Goal: Task Accomplishment & Management: Manage account settings

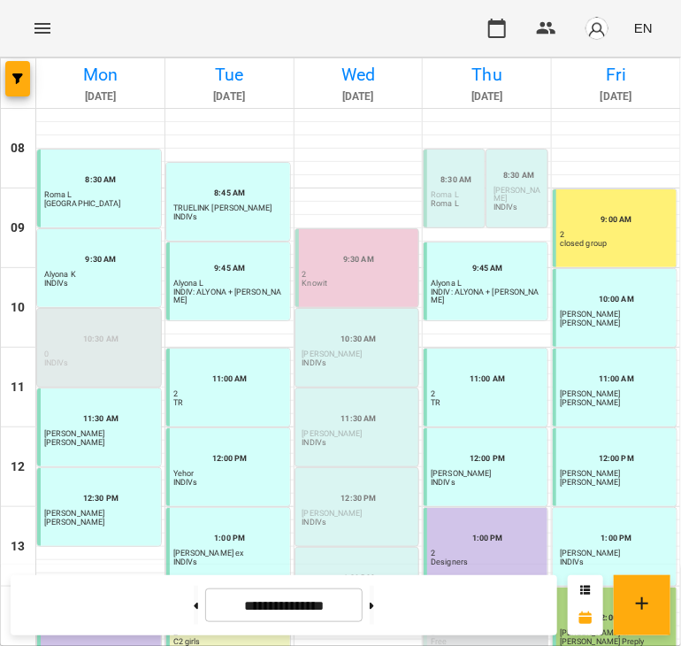
scroll to position [338, 0]
click at [558, 29] on button "button" at bounding box center [546, 28] width 42 height 42
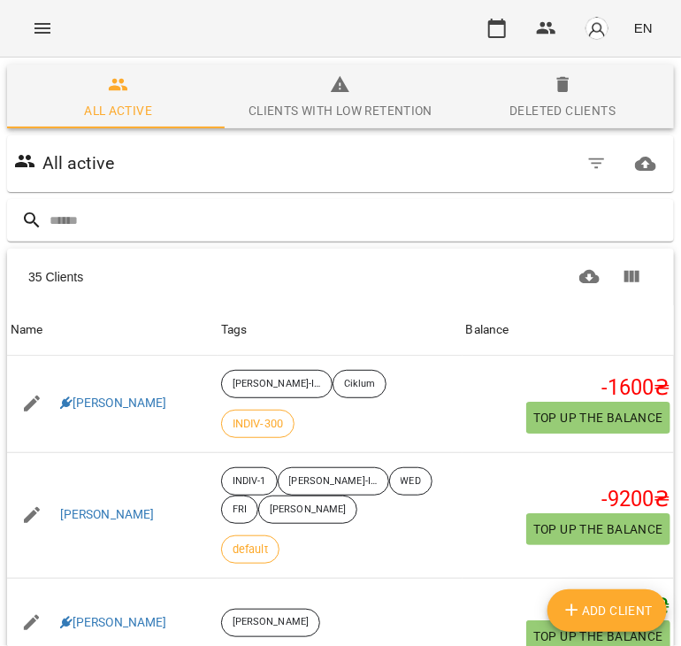
click at [570, 98] on span "Deleted clients" at bounding box center [563, 98] width 201 height 48
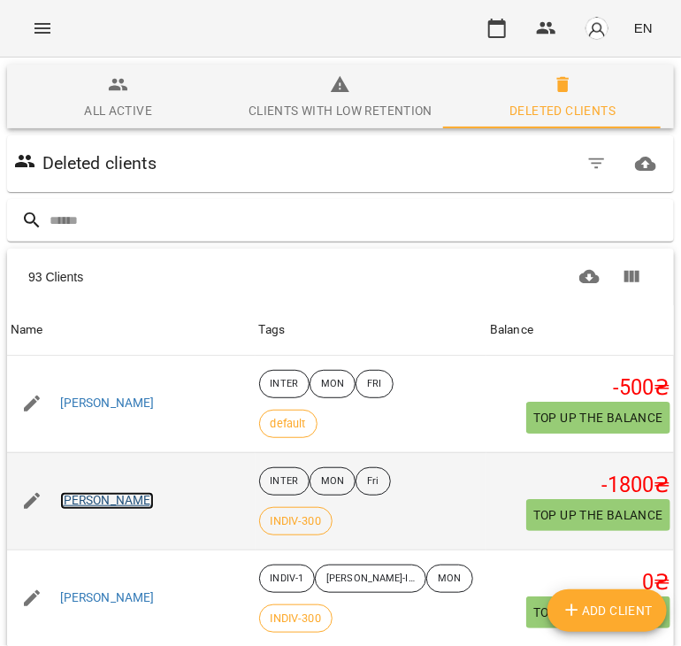
click at [120, 505] on link "[PERSON_NAME]" at bounding box center [107, 501] width 95 height 18
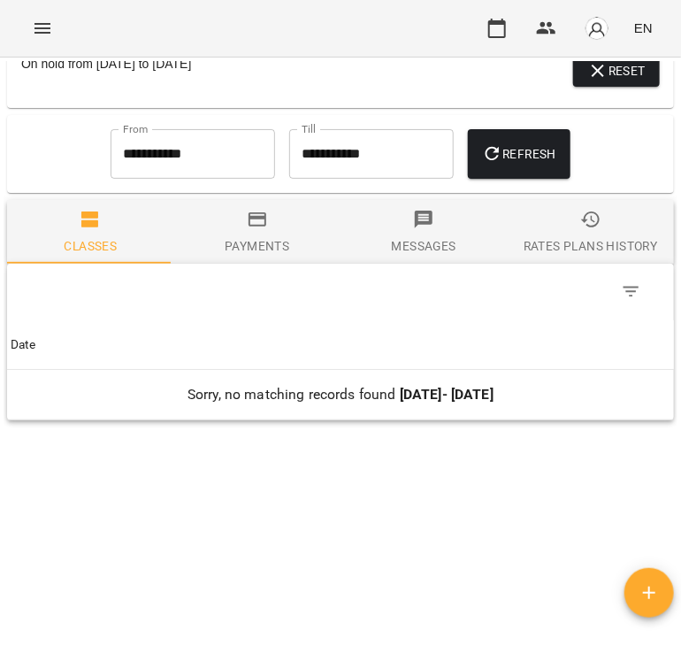
scroll to position [1289, 0]
click at [211, 150] on input "**********" at bounding box center [193, 154] width 165 height 50
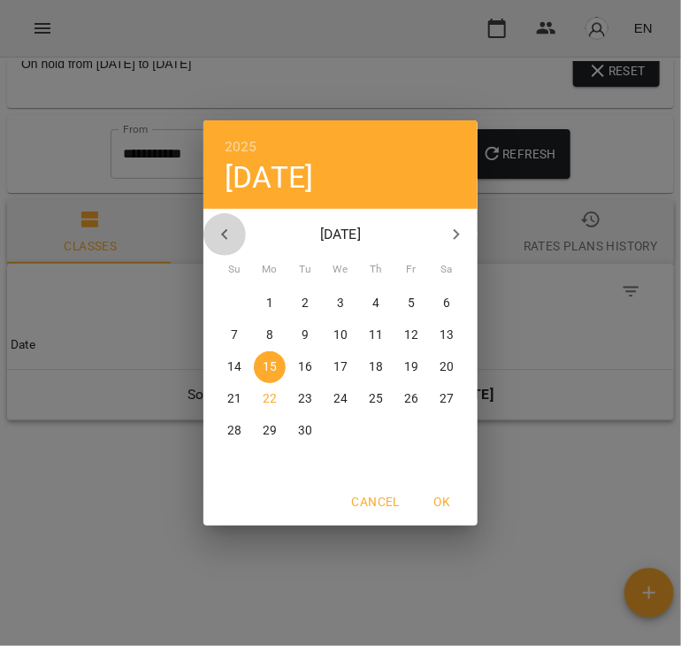
click at [232, 231] on icon "button" at bounding box center [224, 234] width 21 height 21
click at [231, 230] on icon "button" at bounding box center [224, 234] width 21 height 21
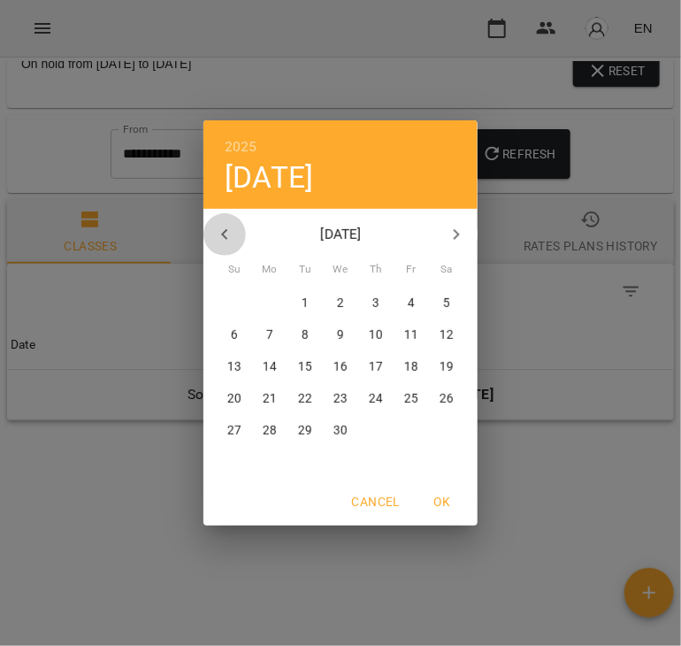
click at [231, 230] on icon "button" at bounding box center [224, 234] width 21 height 21
click at [244, 145] on h6 "2025" at bounding box center [241, 146] width 33 height 25
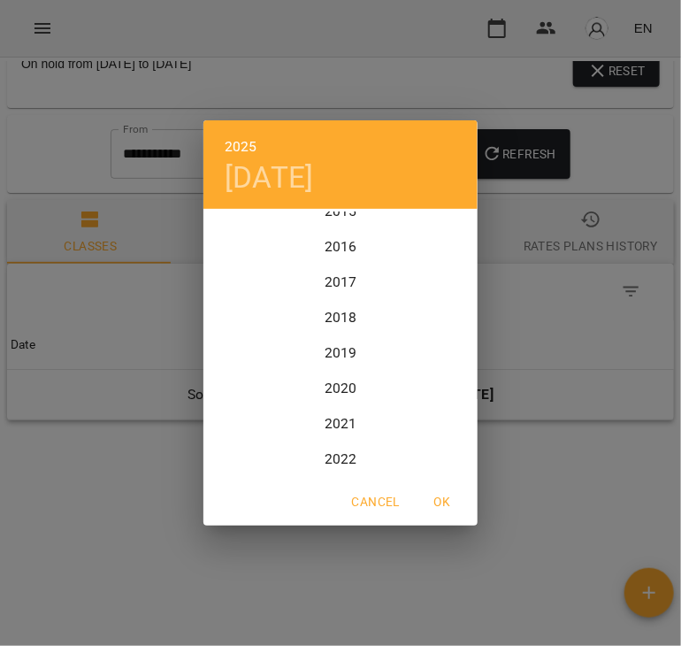
scroll to position [4052, 0]
click at [336, 350] on div "2018" at bounding box center [340, 352] width 274 height 35
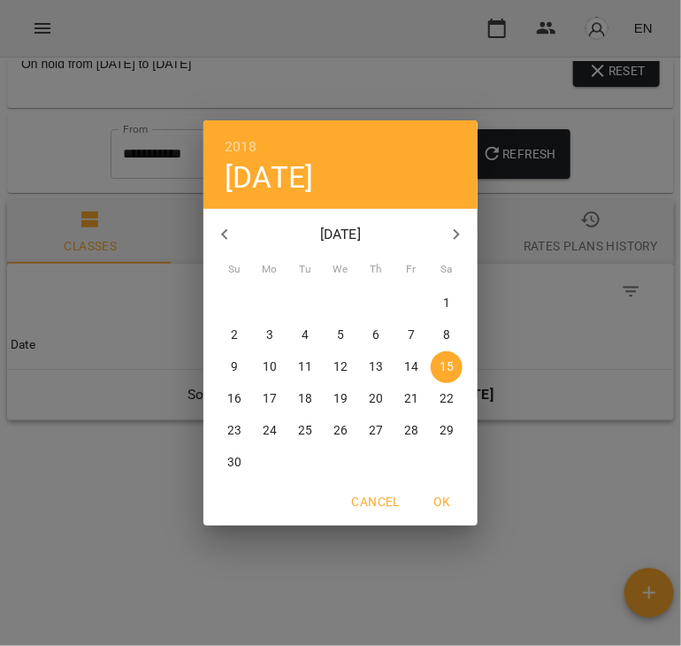
click at [540, 146] on div "2018 Sat, Sep [DATE] Mo Tu We Th Fr Sa 26 27 28 29 30 31 1 2 3 4 5 6 7 8 9 10 1…" at bounding box center [340, 323] width 681 height 646
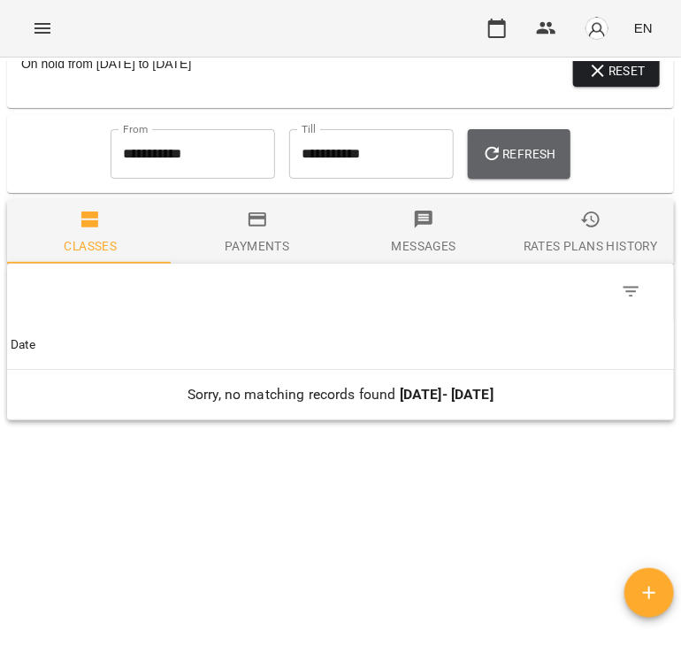
click at [544, 159] on span "Refresh" at bounding box center [519, 153] width 74 height 21
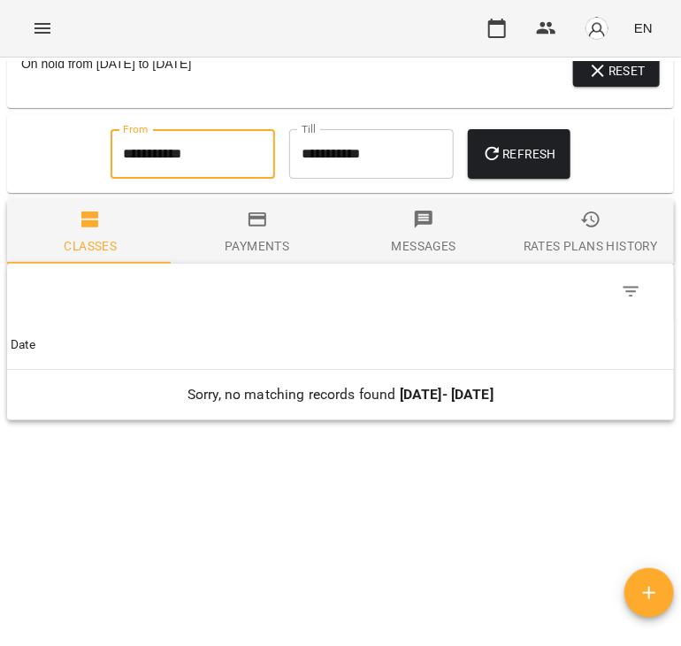
click at [191, 157] on input "**********" at bounding box center [193, 154] width 165 height 50
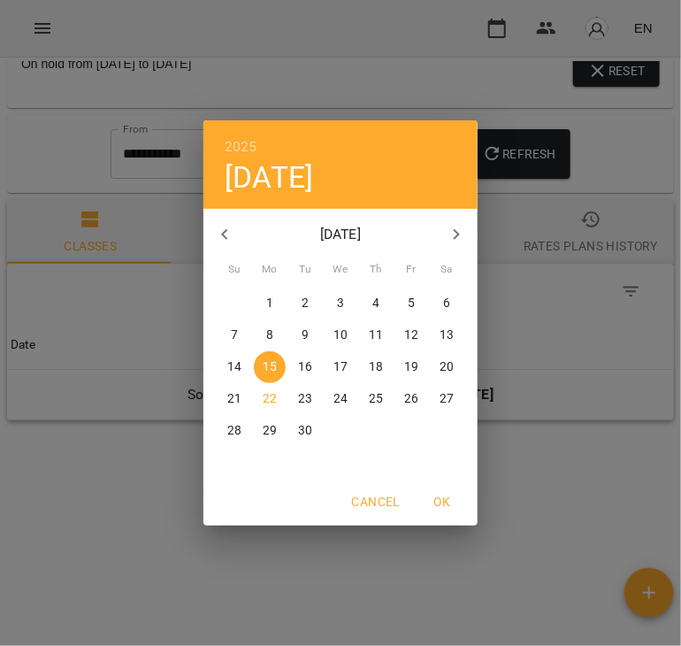
click at [222, 241] on icon "button" at bounding box center [224, 234] width 21 height 21
click at [226, 236] on icon "button" at bounding box center [224, 234] width 21 height 21
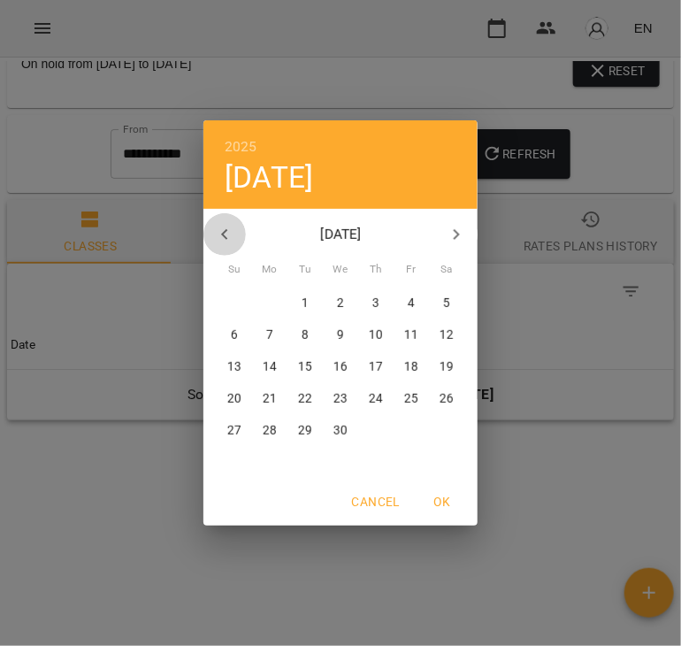
click at [226, 236] on icon "button" at bounding box center [224, 234] width 21 height 21
drag, startPoint x: 226, startPoint y: 236, endPoint x: 234, endPoint y: 174, distance: 62.3
click at [226, 237] on icon "button" at bounding box center [224, 234] width 21 height 21
click at [226, 237] on icon "button" at bounding box center [224, 234] width 6 height 11
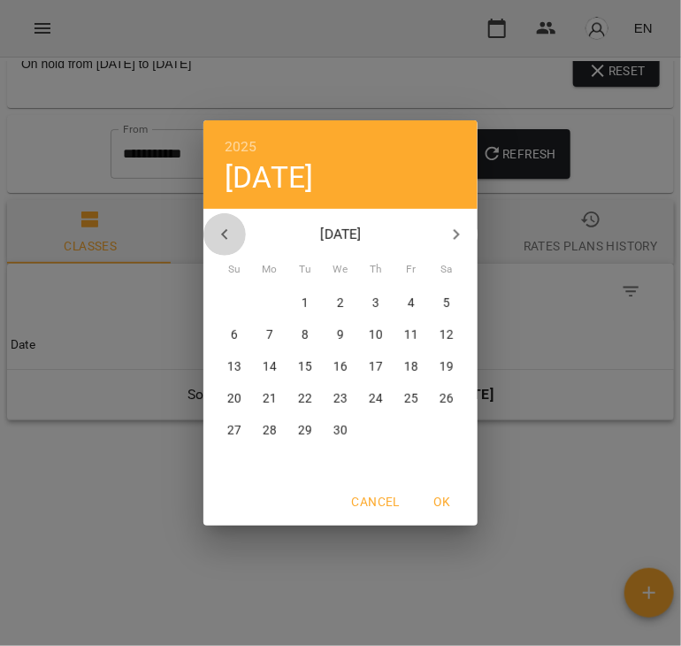
click at [226, 237] on icon "button" at bounding box center [224, 234] width 6 height 11
click at [226, 236] on icon "button" at bounding box center [224, 234] width 21 height 21
click at [242, 133] on div "2025 [DATE]" at bounding box center [340, 164] width 274 height 88
click at [242, 142] on h6 "2025" at bounding box center [241, 146] width 33 height 25
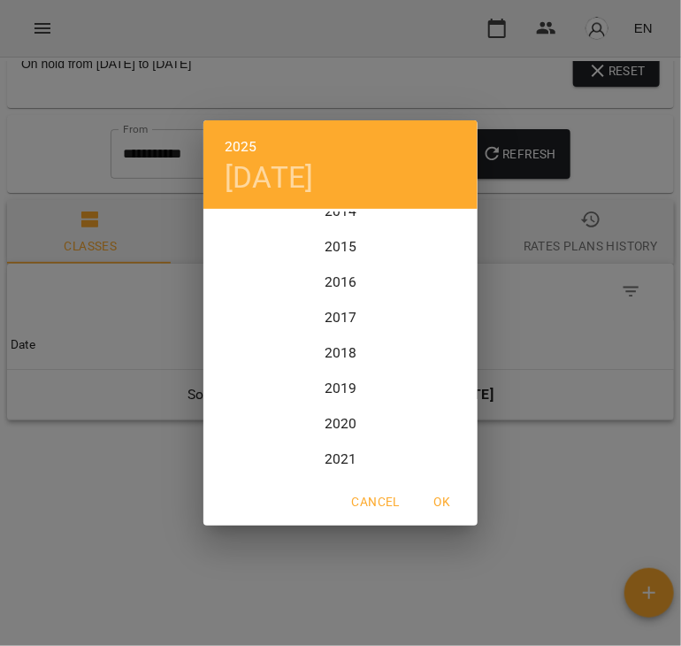
scroll to position [4052, 0]
click at [340, 351] on div "2018" at bounding box center [340, 352] width 274 height 35
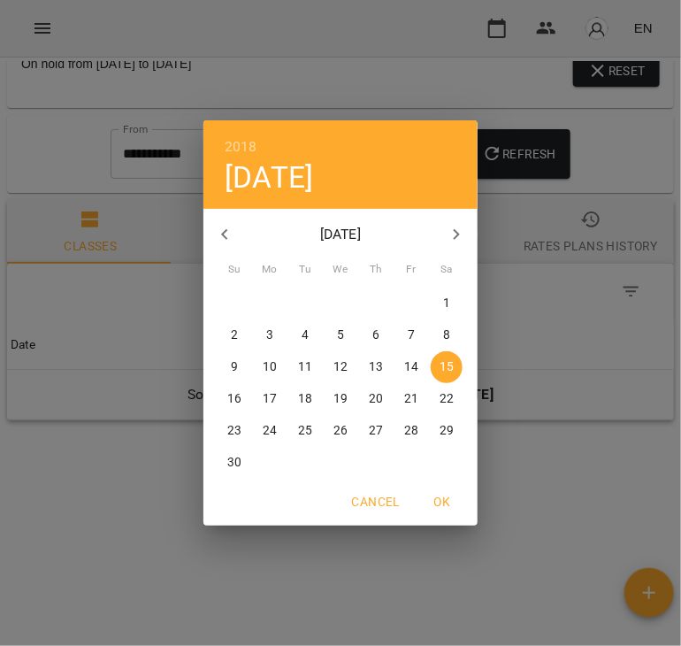
click at [441, 369] on p "15" at bounding box center [447, 367] width 14 height 18
type input "**********"
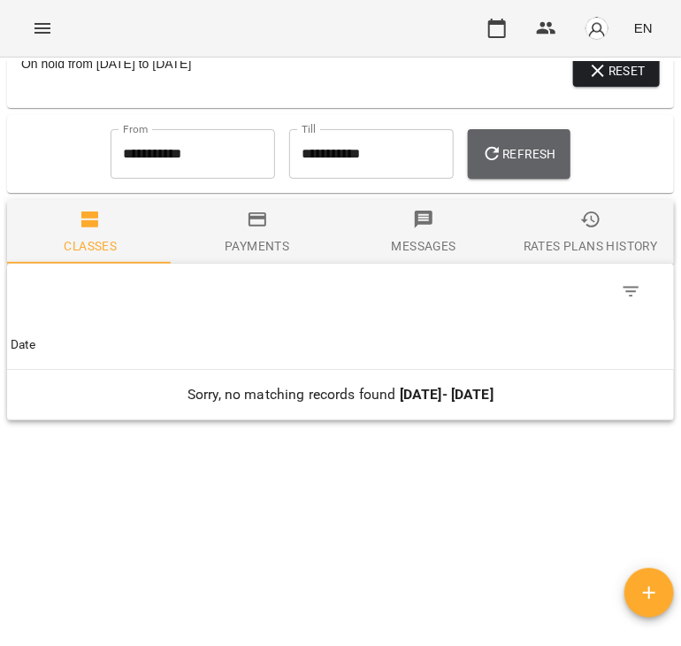
click at [516, 146] on span "Refresh" at bounding box center [519, 153] width 74 height 21
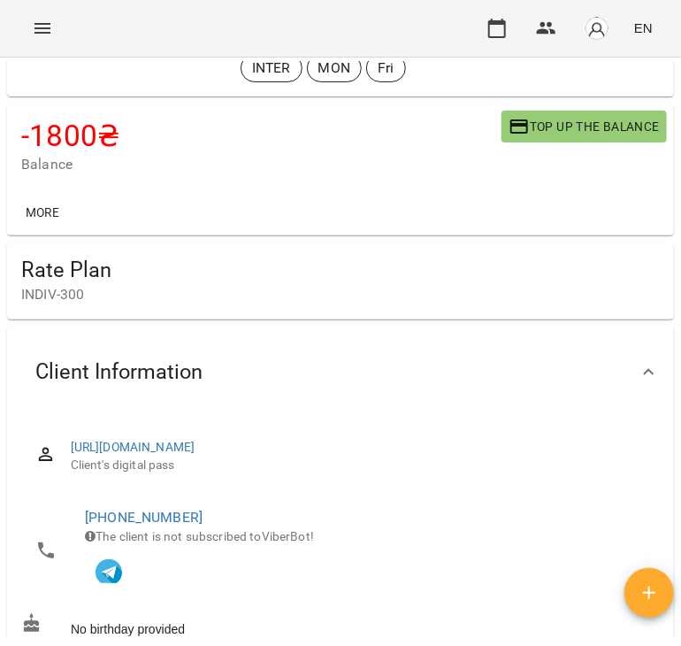
scroll to position [0, 0]
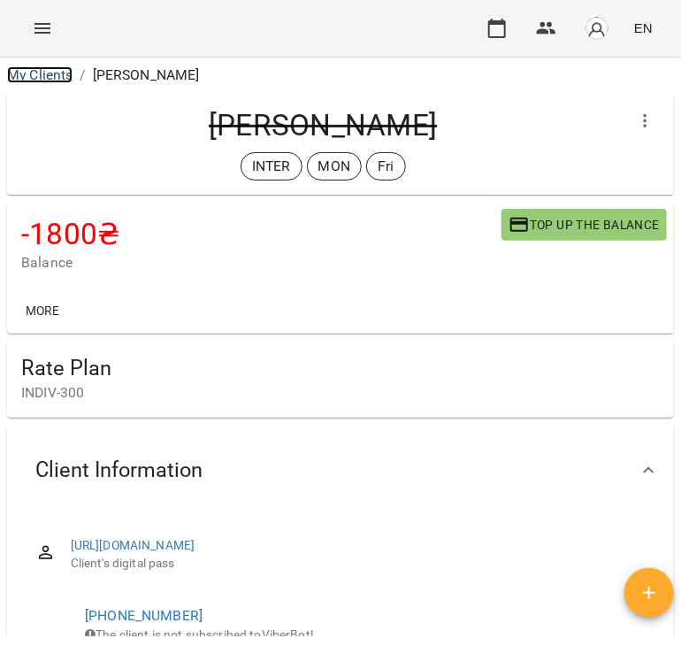
click at [64, 70] on link "My Clients" at bounding box center [39, 74] width 65 height 17
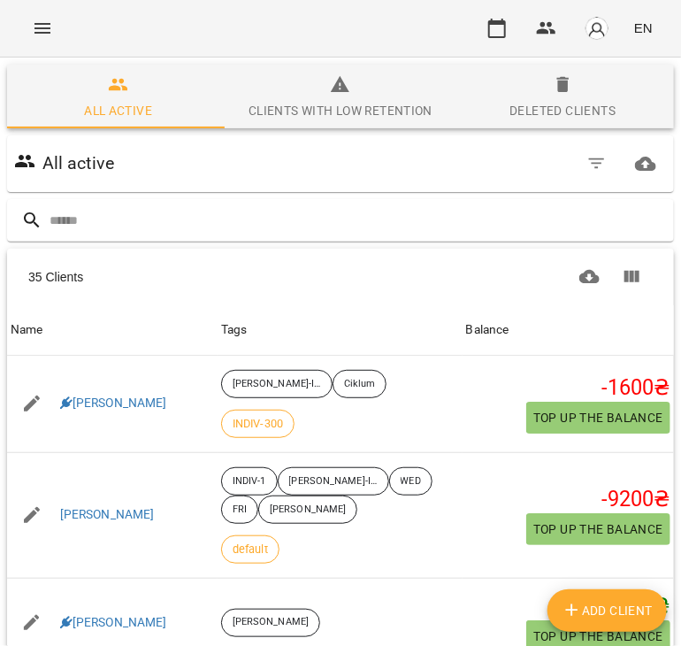
click at [533, 119] on div "Deleted clients" at bounding box center [563, 110] width 106 height 21
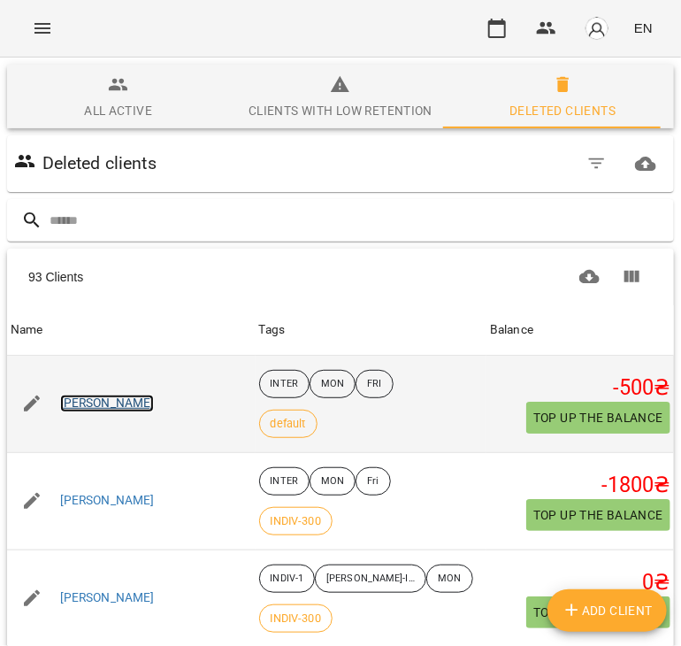
click at [100, 401] on link "[PERSON_NAME]" at bounding box center [107, 404] width 95 height 18
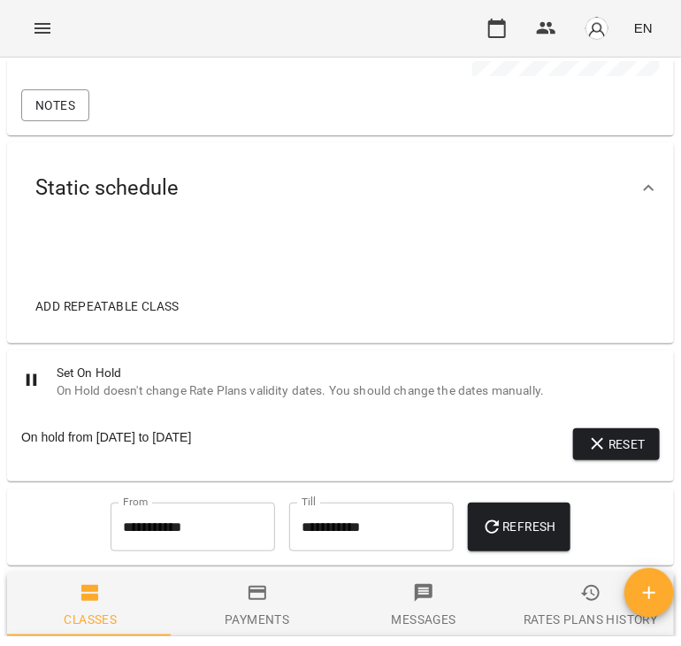
scroll to position [1150, 0]
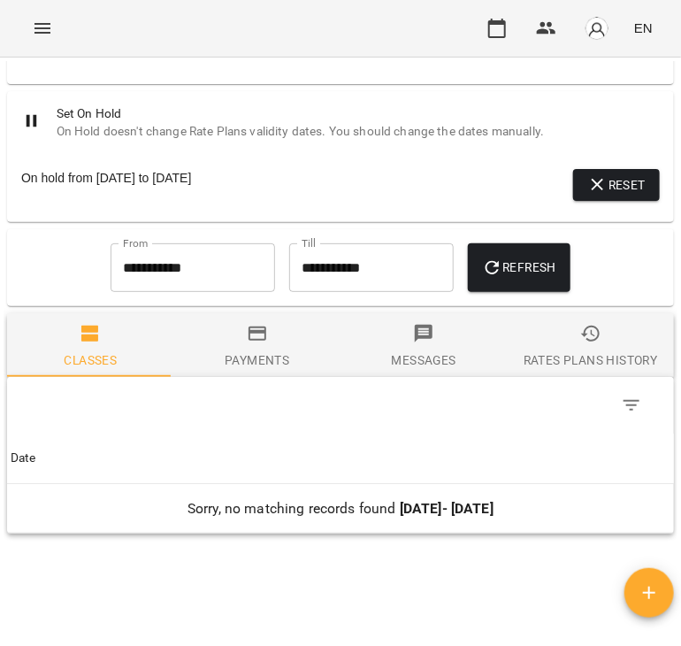
click at [202, 281] on input "**********" at bounding box center [193, 268] width 165 height 50
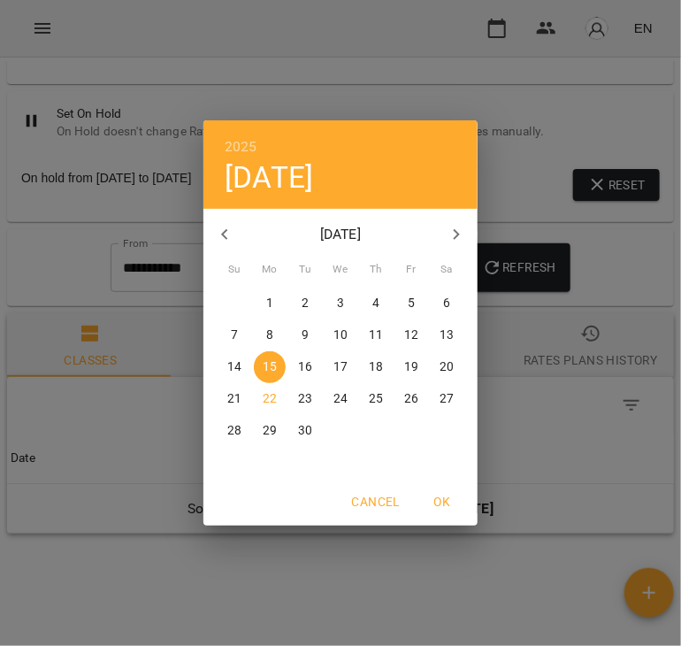
click at [232, 236] on icon "button" at bounding box center [224, 234] width 21 height 21
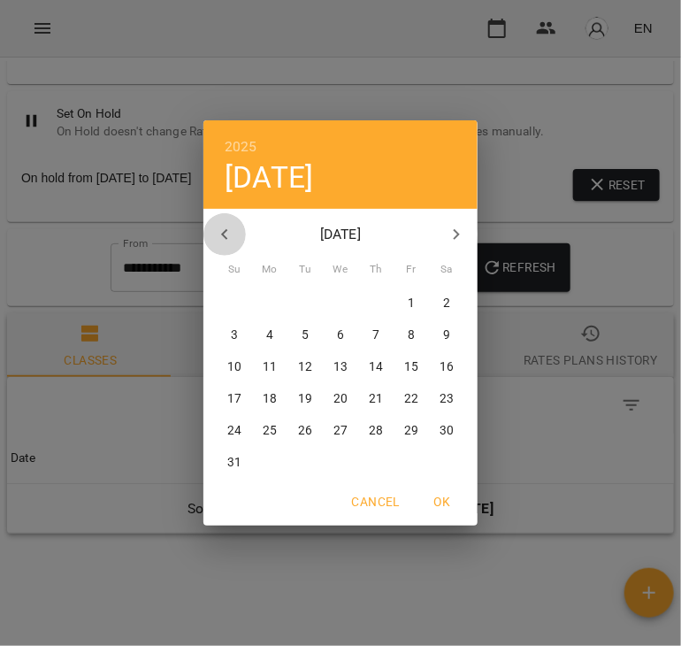
click at [232, 236] on icon "button" at bounding box center [224, 234] width 21 height 21
click at [238, 153] on h6 "2025" at bounding box center [241, 146] width 33 height 25
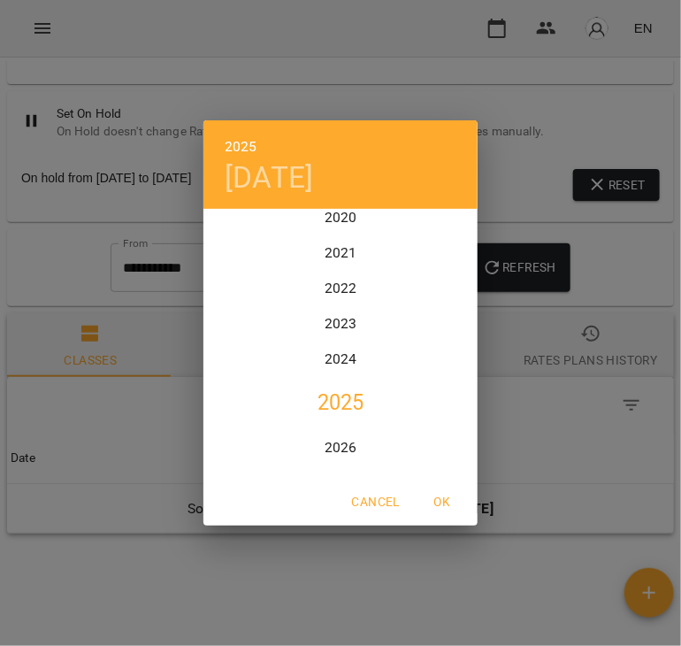
scroll to position [4140, 0]
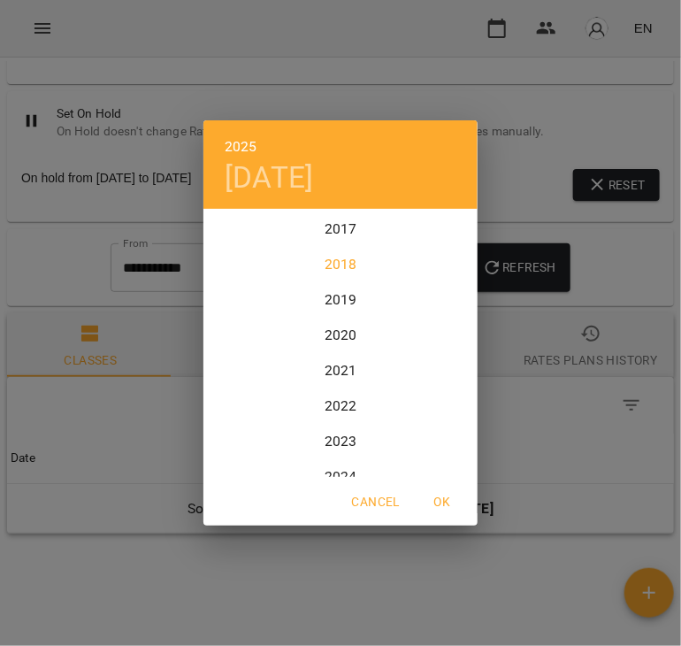
click at [338, 259] on div "2018" at bounding box center [340, 264] width 274 height 35
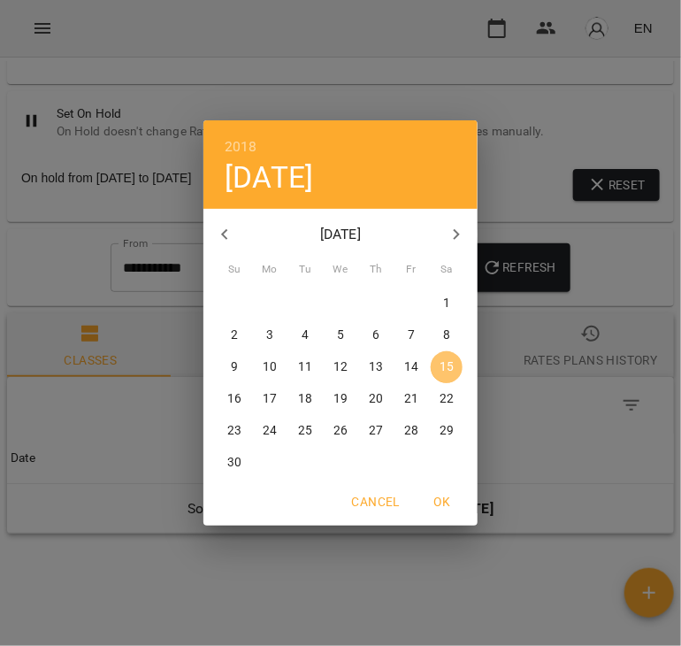
click at [446, 368] on p "15" at bounding box center [447, 367] width 14 height 18
type input "**********"
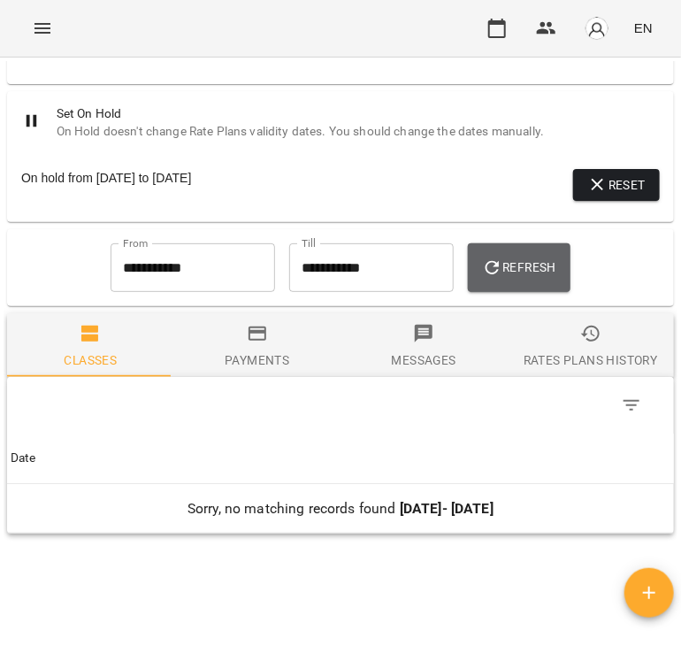
click at [502, 272] on icon "button" at bounding box center [492, 267] width 21 height 21
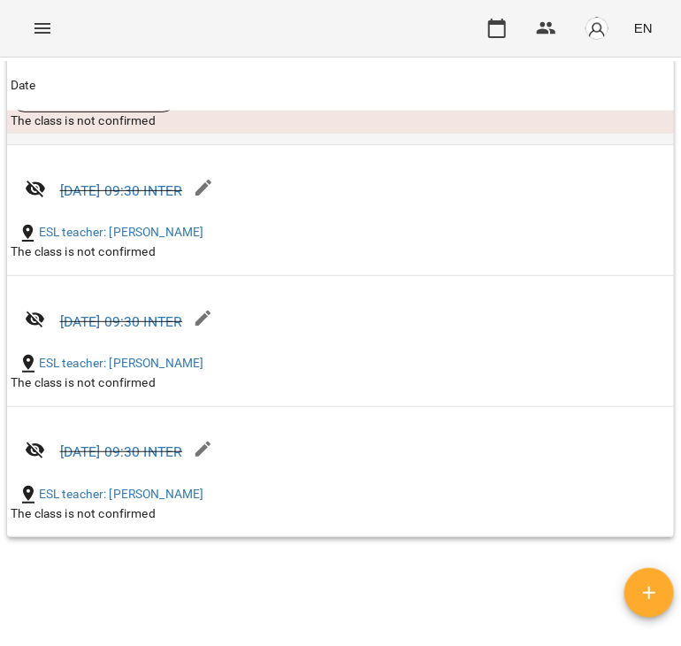
scroll to position [2564, 0]
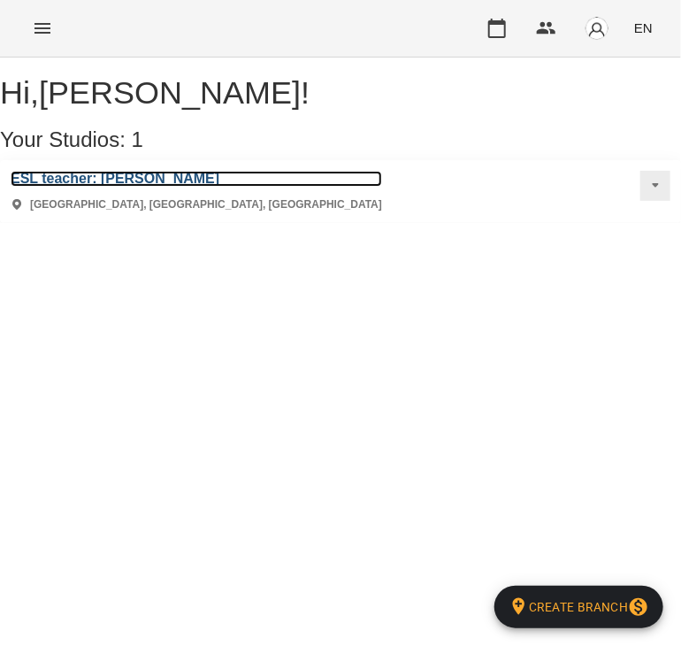
click at [177, 187] on h3 "ESL teacher: [PERSON_NAME]" at bounding box center [197, 179] width 372 height 16
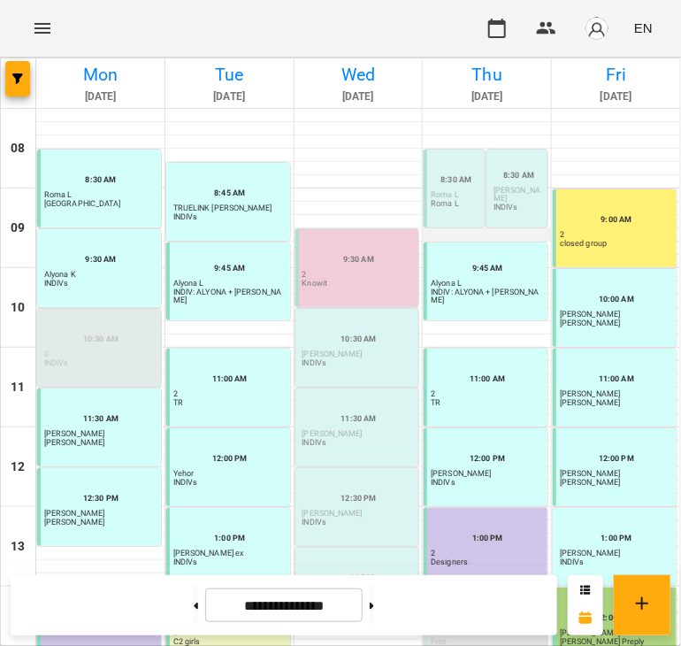
scroll to position [338, 0]
click at [368, 640] on div at bounding box center [359, 646] width 128 height 13
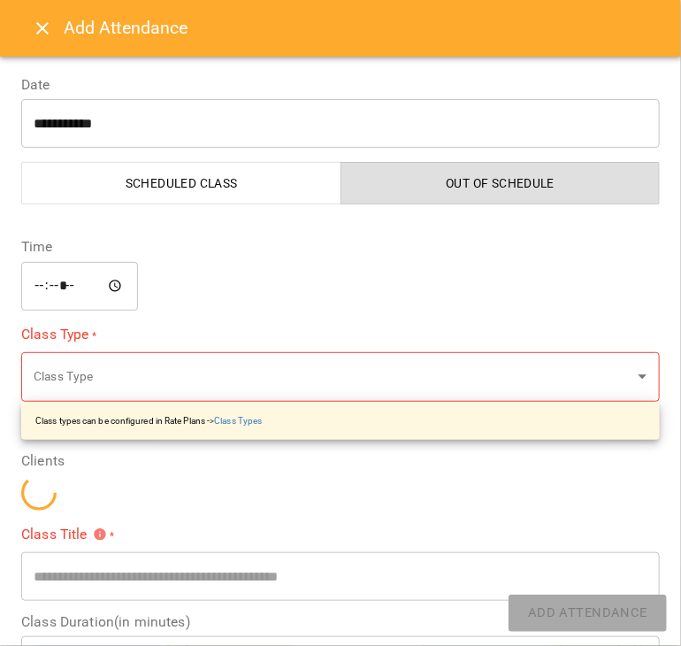
click at [39, 30] on icon "Close" at bounding box center [42, 28] width 21 height 21
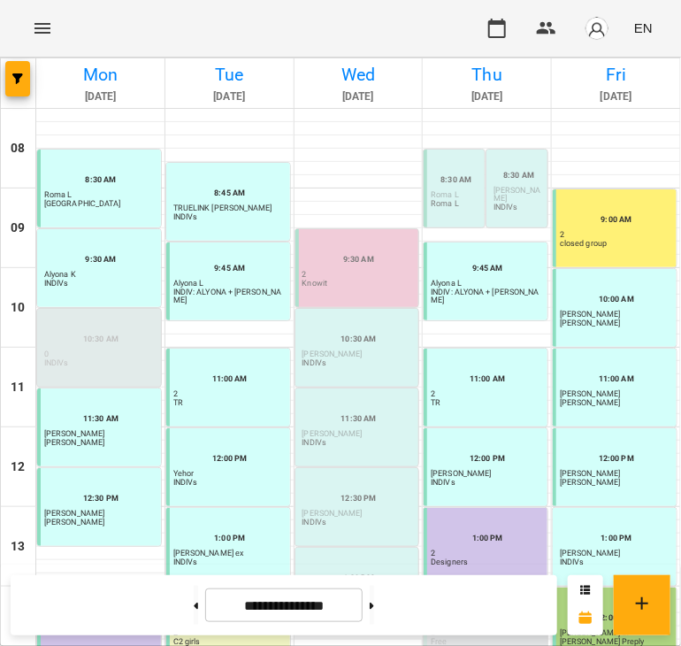
click at [322, 626] on div at bounding box center [359, 632] width 128 height 13
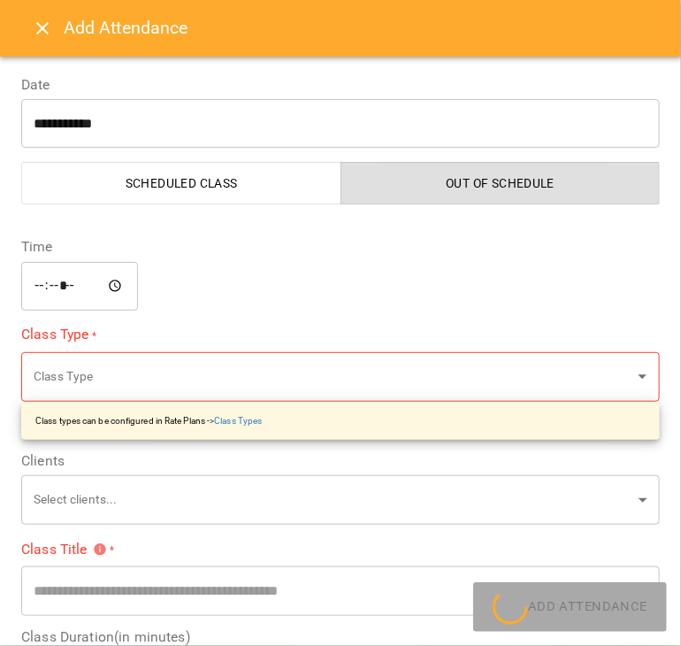
type input "**********"
click at [110, 390] on body "For Business EN [DATE] [DATE] [DATE] [DATE] [DATE] 09 10 11 12 13 14 15 16 17 8…" at bounding box center [340, 492] width 681 height 985
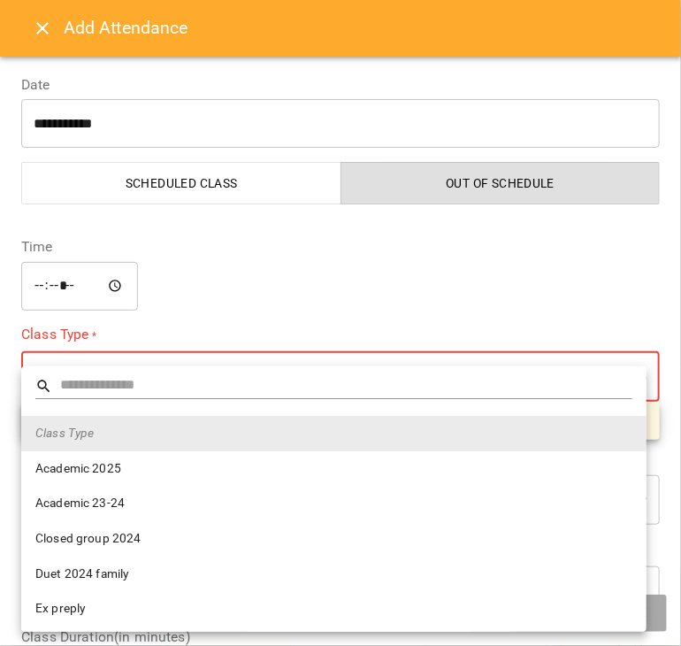
click at [278, 264] on div at bounding box center [340, 323] width 681 height 646
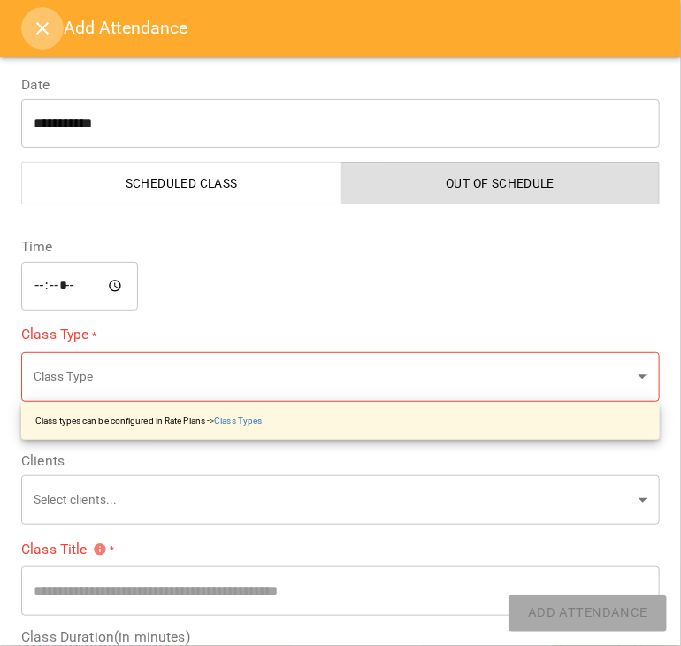
click at [47, 22] on icon "Close" at bounding box center [42, 28] width 21 height 21
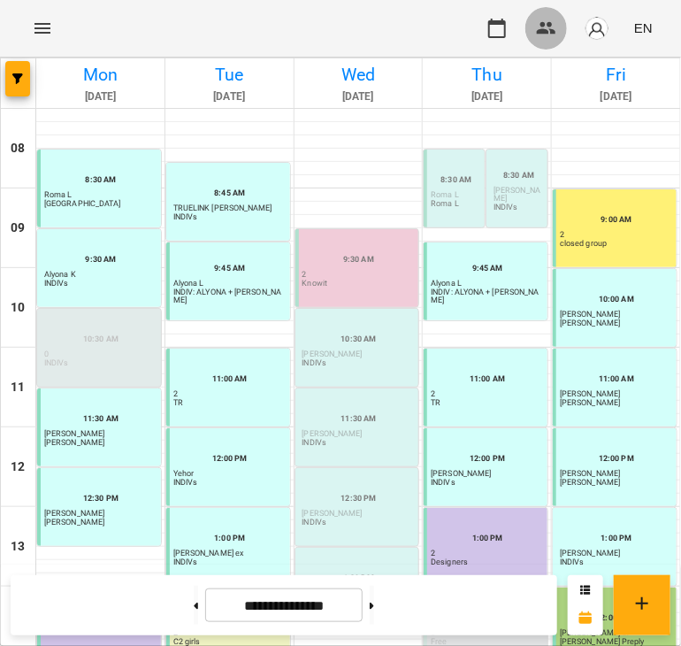
click at [542, 27] on icon "button" at bounding box center [546, 28] width 21 height 21
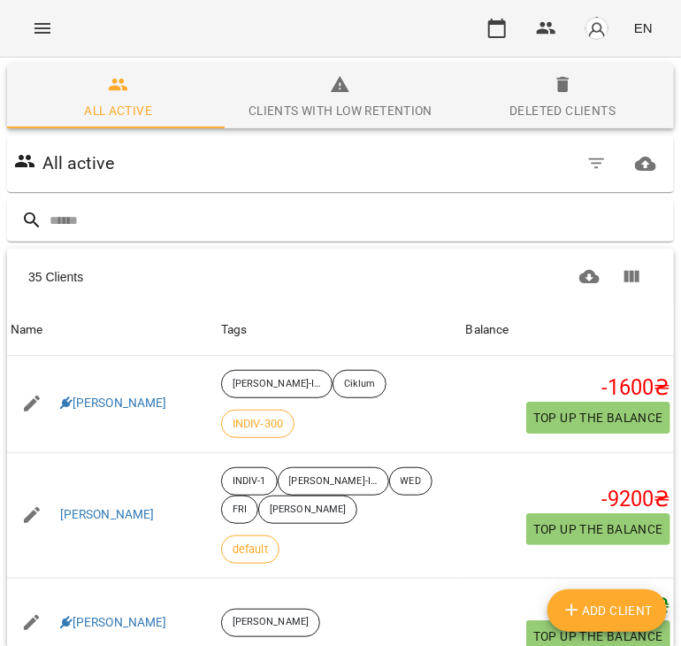
click at [635, 607] on span "Add Client" at bounding box center [608, 610] width 92 height 21
select select "**"
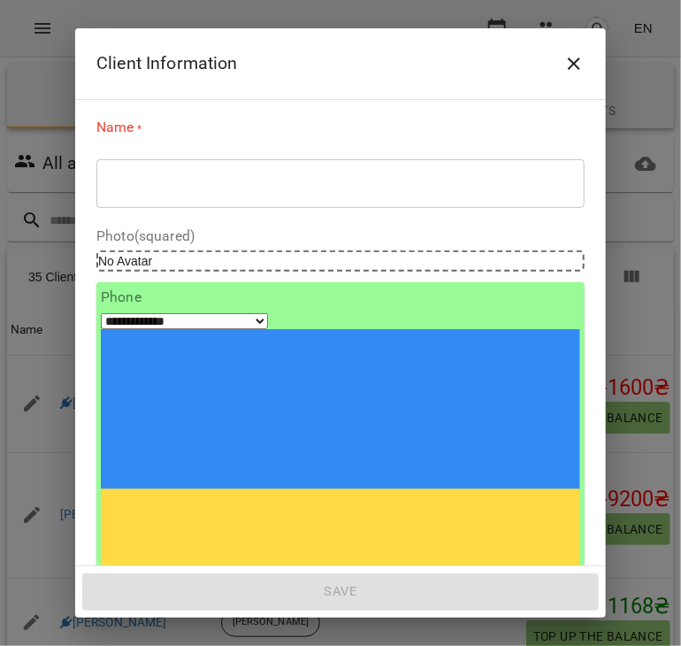
click at [134, 195] on div "* ​" at bounding box center [340, 183] width 488 height 50
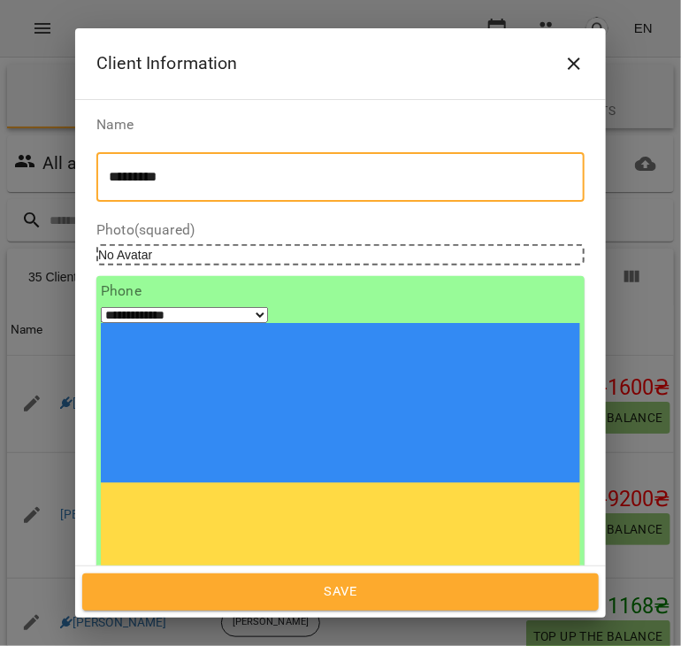
type textarea "*********"
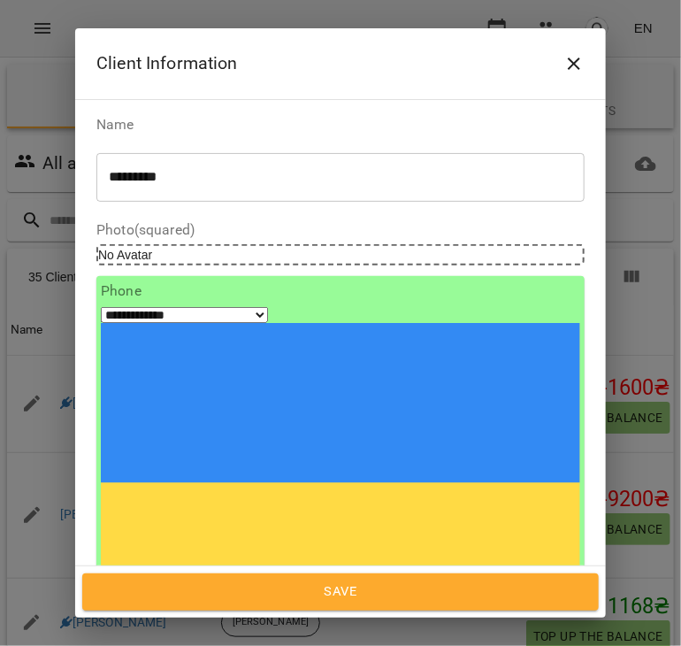
paste input "**********"
type input "**********"
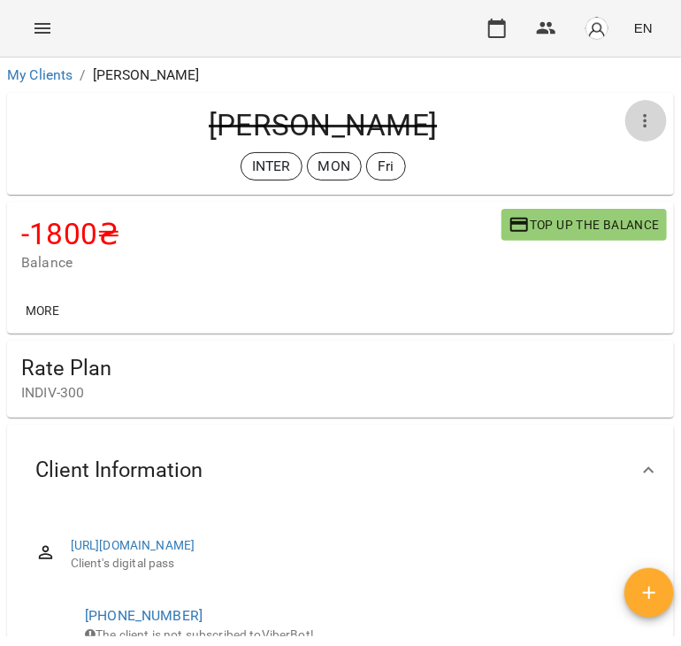
click at [635, 123] on icon "button" at bounding box center [645, 121] width 21 height 21
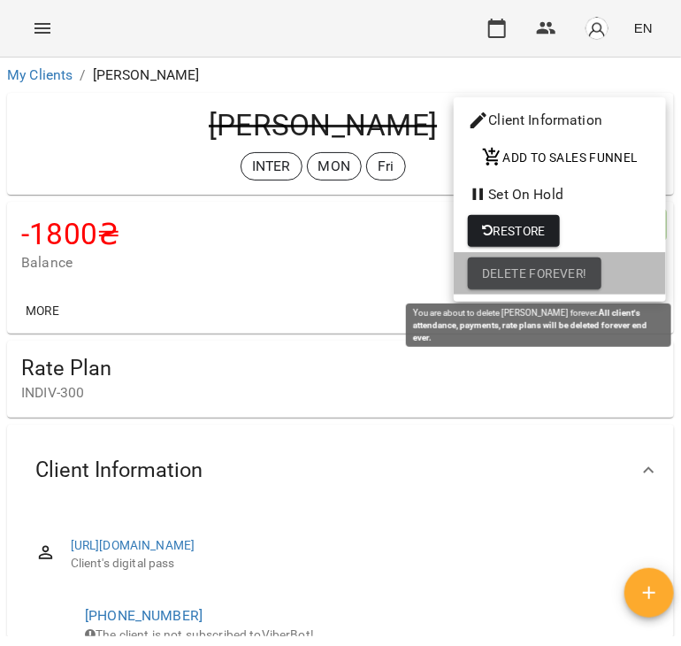
click at [560, 269] on span "Delete Forever!" at bounding box center [534, 273] width 105 height 21
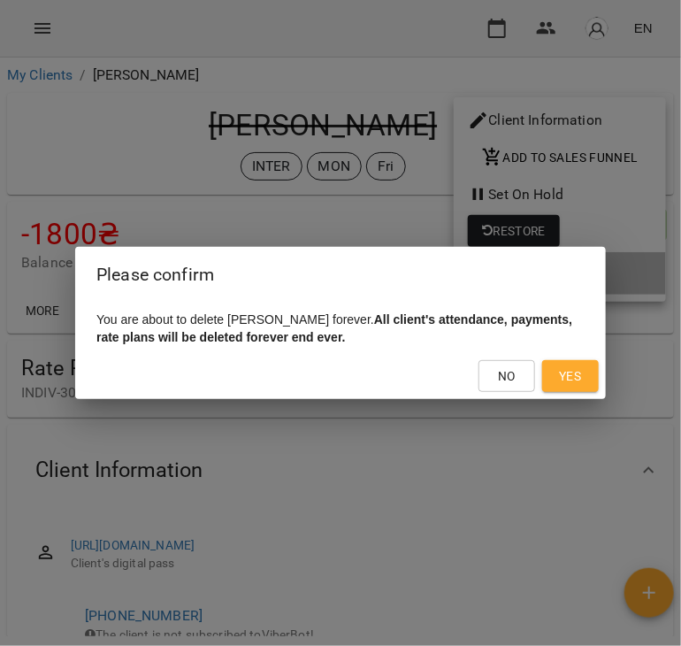
drag, startPoint x: 326, startPoint y: 231, endPoint x: 332, endPoint y: 222, distance: 10.3
click at [329, 227] on div "Please confirm You are about to delete ALEKSANDRA forever. All client's attenda…" at bounding box center [340, 323] width 681 height 646
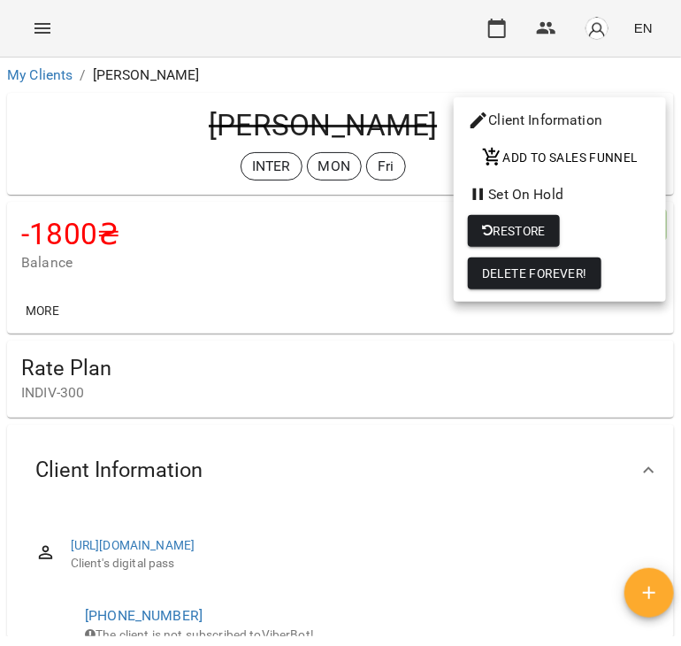
click at [328, 334] on div at bounding box center [340, 323] width 681 height 646
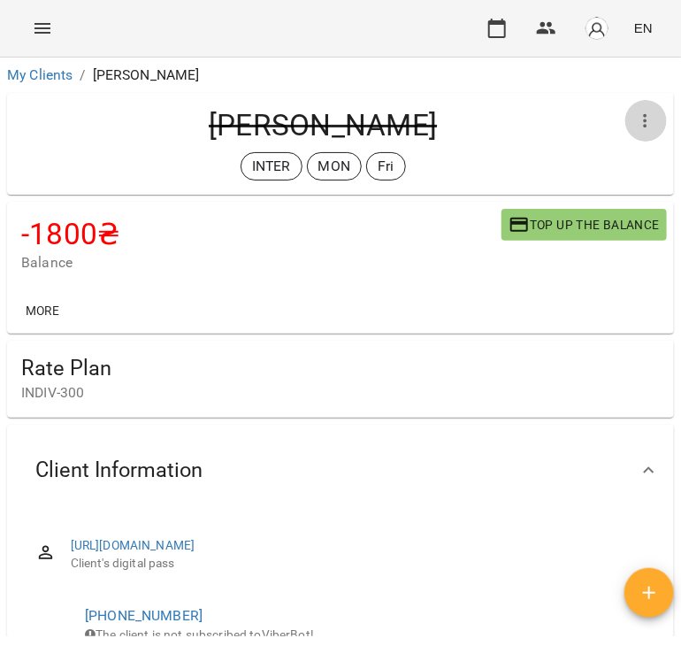
click at [635, 118] on icon "button" at bounding box center [645, 121] width 21 height 21
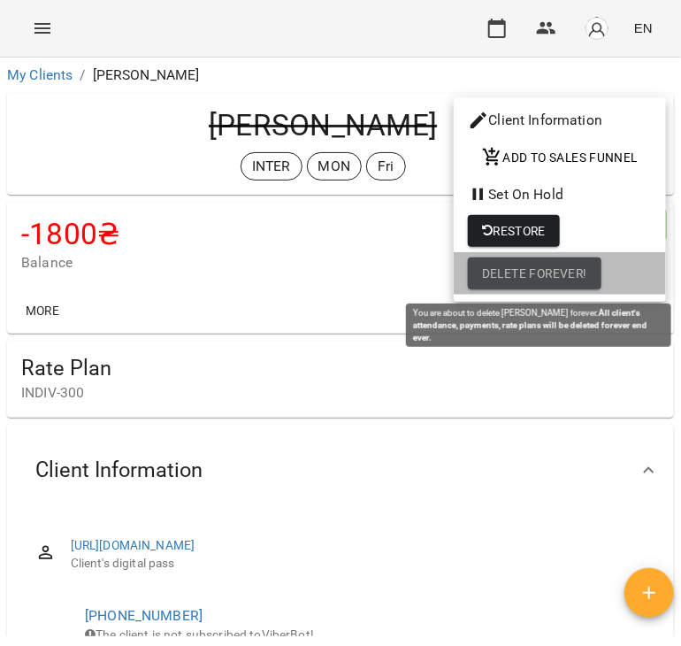
click at [531, 272] on span "Delete Forever!" at bounding box center [534, 273] width 105 height 21
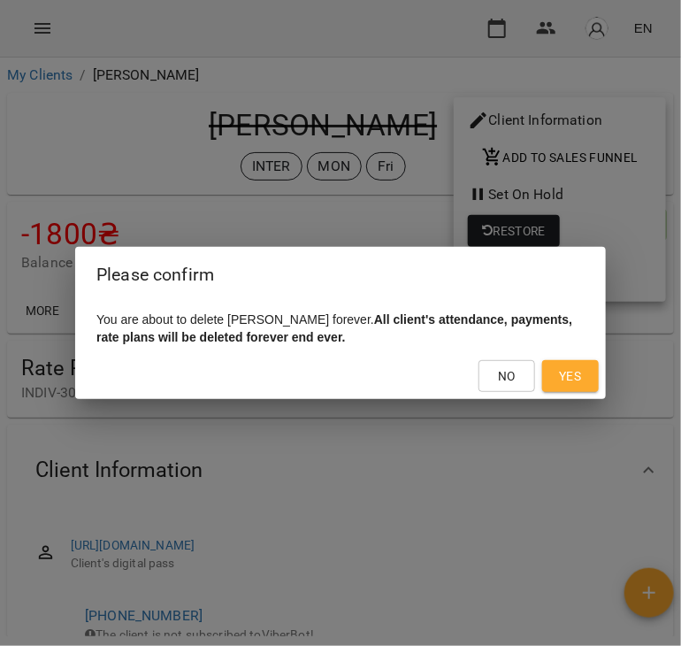
click at [545, 372] on button "Yes" at bounding box center [570, 376] width 57 height 32
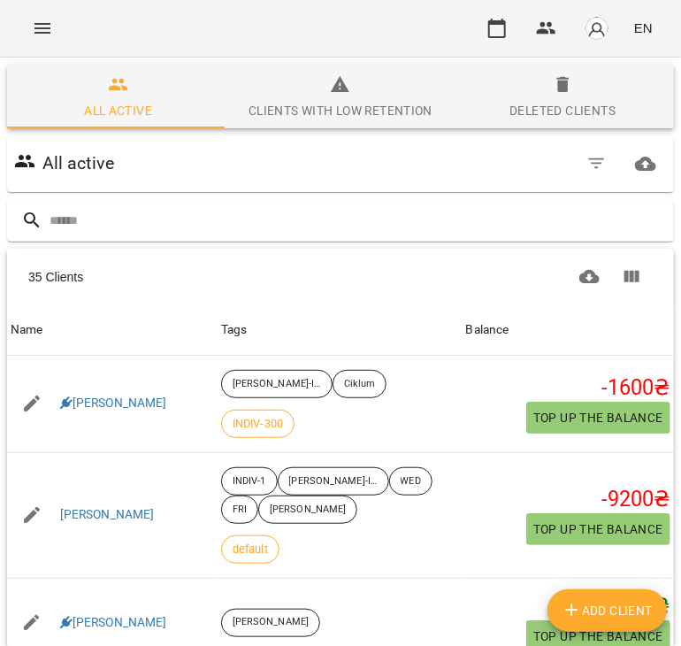
click at [594, 606] on span "Add Client" at bounding box center [608, 610] width 92 height 21
select select "**"
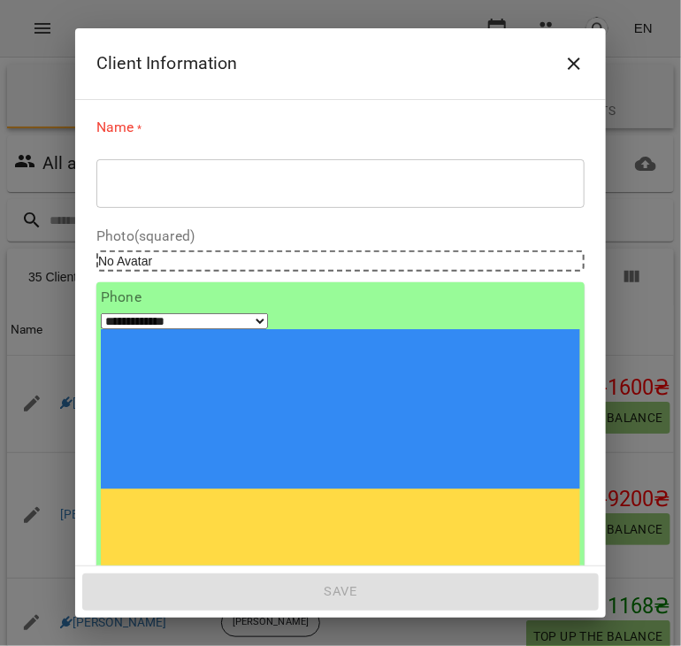
click at [128, 167] on div "* ​" at bounding box center [340, 183] width 488 height 50
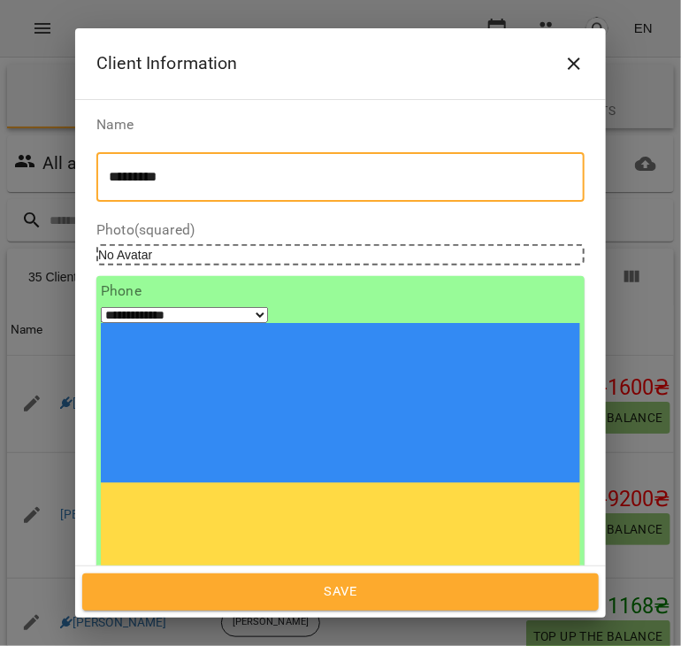
type textarea "*********"
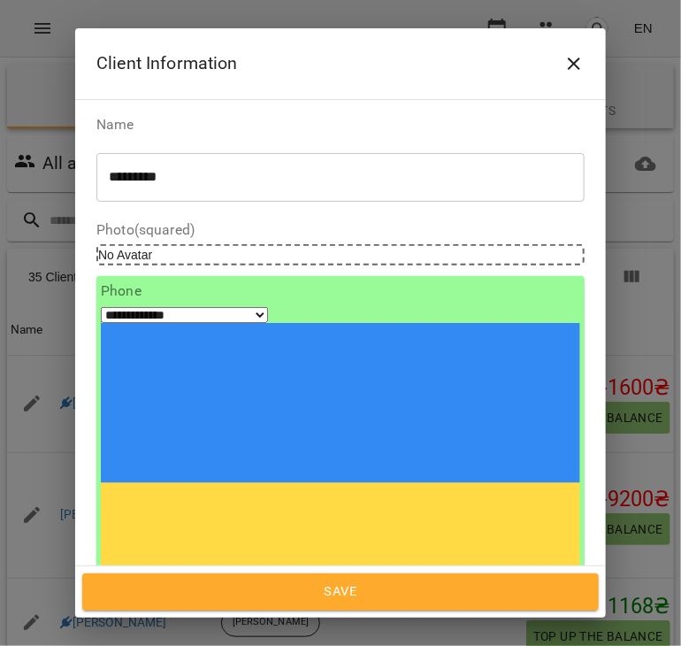
click at [190, 642] on input "tel" at bounding box center [166, 653] width 131 height 23
drag, startPoint x: 190, startPoint y: 326, endPoint x: 157, endPoint y: 319, distance: 33.3
paste input "**********"
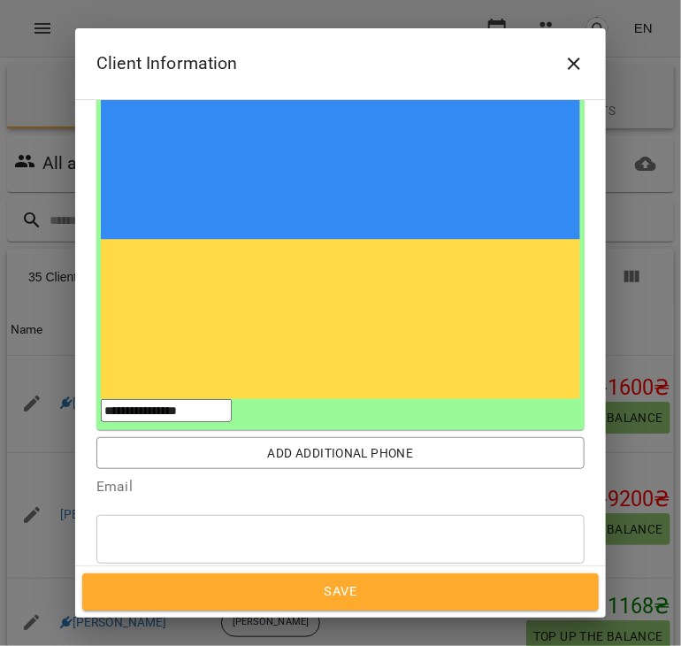
scroll to position [265, 0]
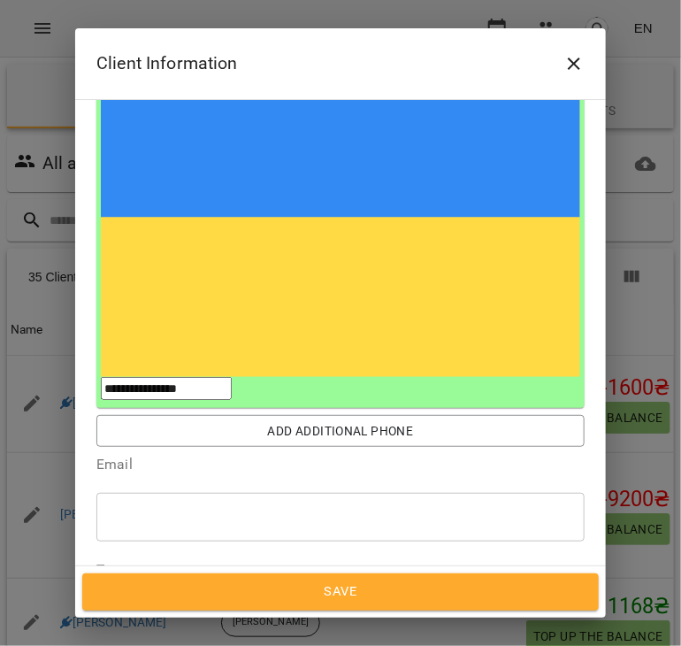
type input "**********"
click at [194, 592] on div "Type or select..." at bounding box center [150, 601] width 88 height 18
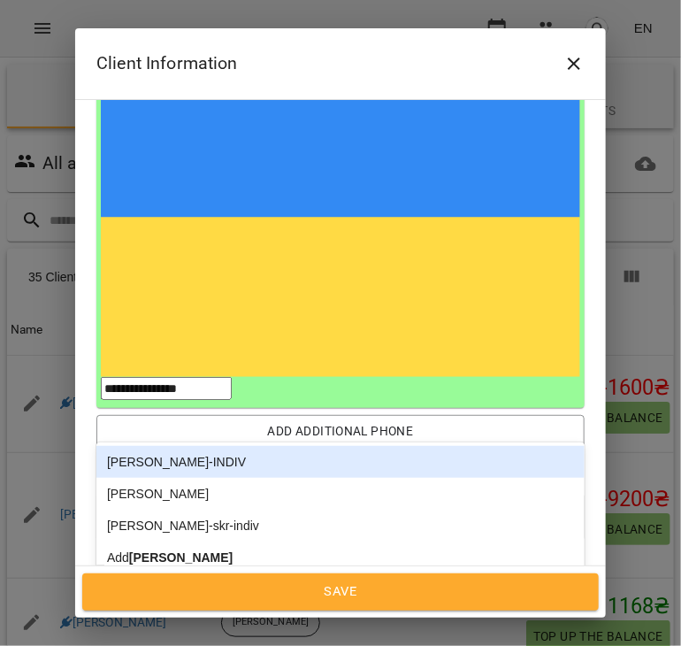
type input "*****"
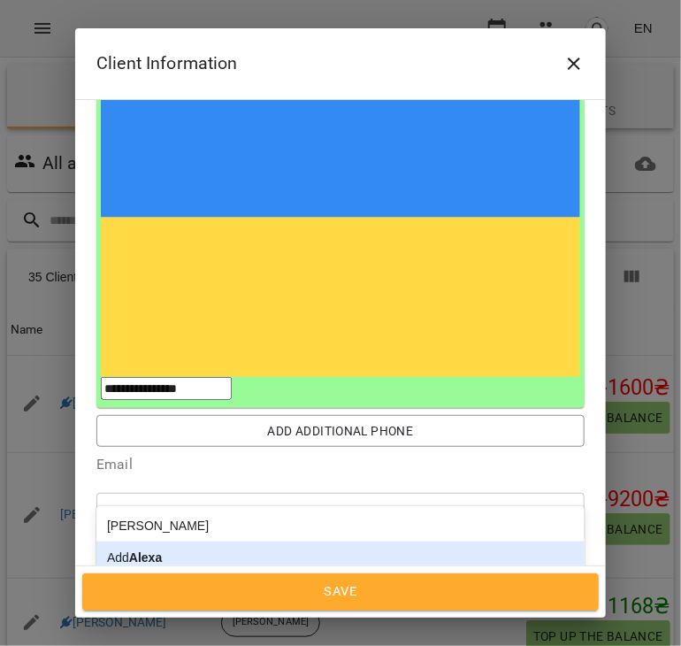
click at [151, 550] on b "Alexa" at bounding box center [145, 557] width 33 height 14
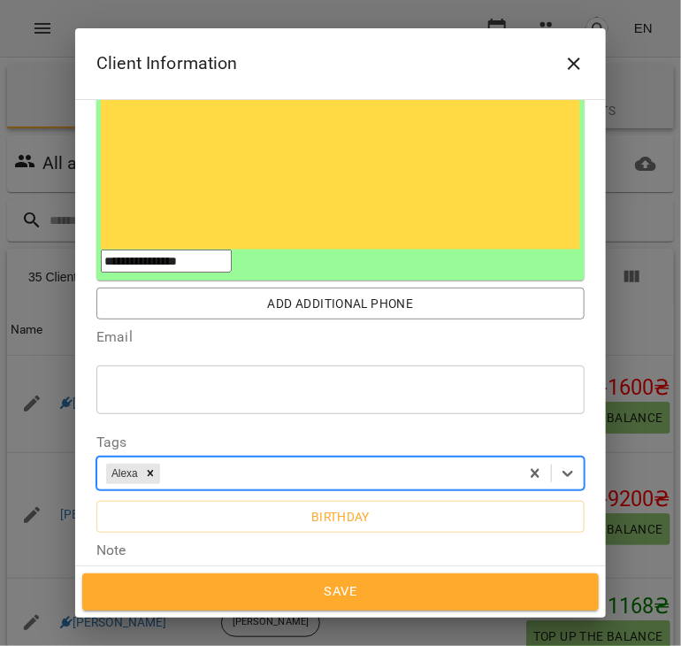
scroll to position [464, 0]
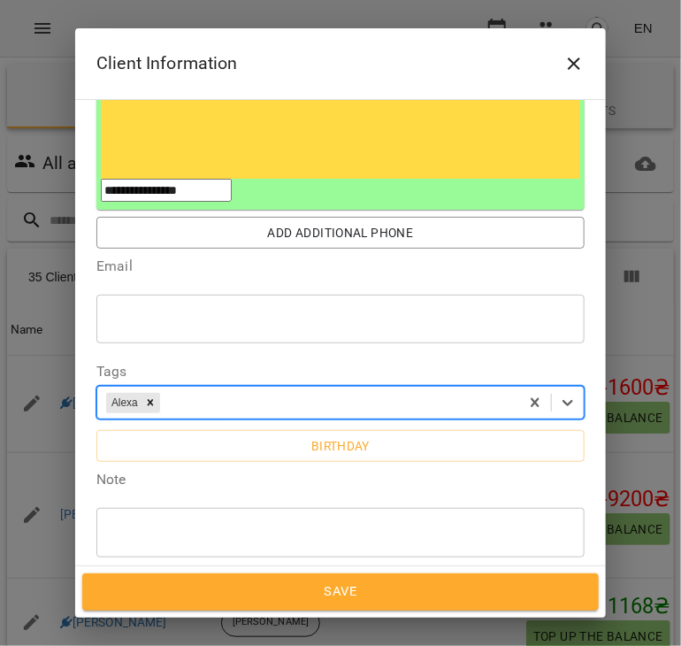
click at [315, 596] on span "Save" at bounding box center [341, 591] width 478 height 23
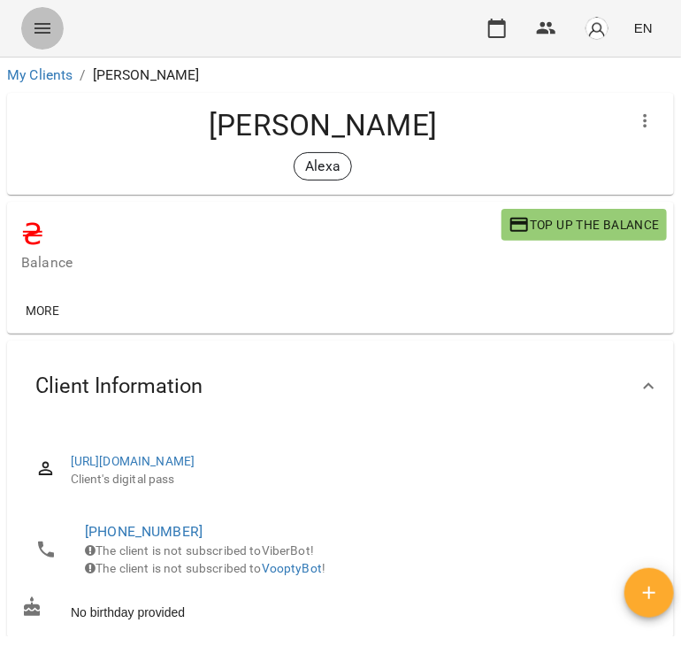
click at [45, 34] on icon "Menu" at bounding box center [42, 28] width 21 height 21
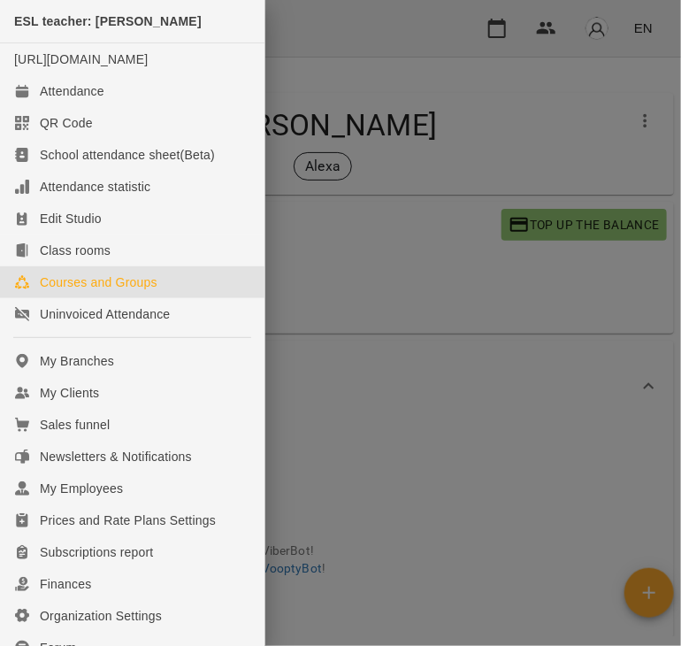
click at [197, 298] on link "Courses and Groups" at bounding box center [132, 282] width 265 height 32
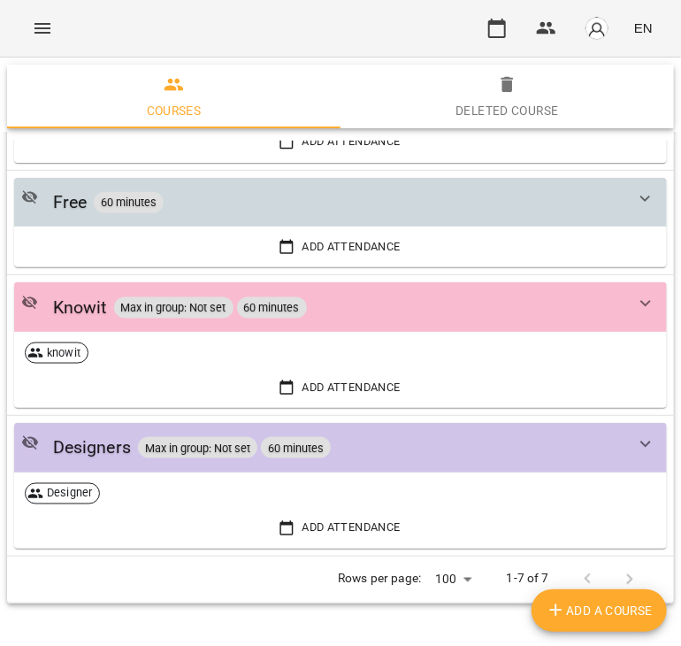
scroll to position [556, 0]
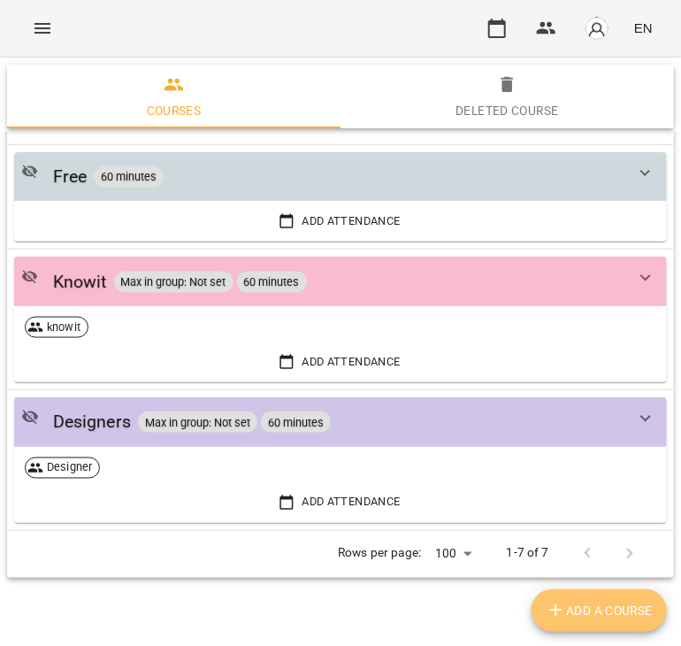
click at [556, 599] on button "Add a course" at bounding box center [599, 610] width 135 height 42
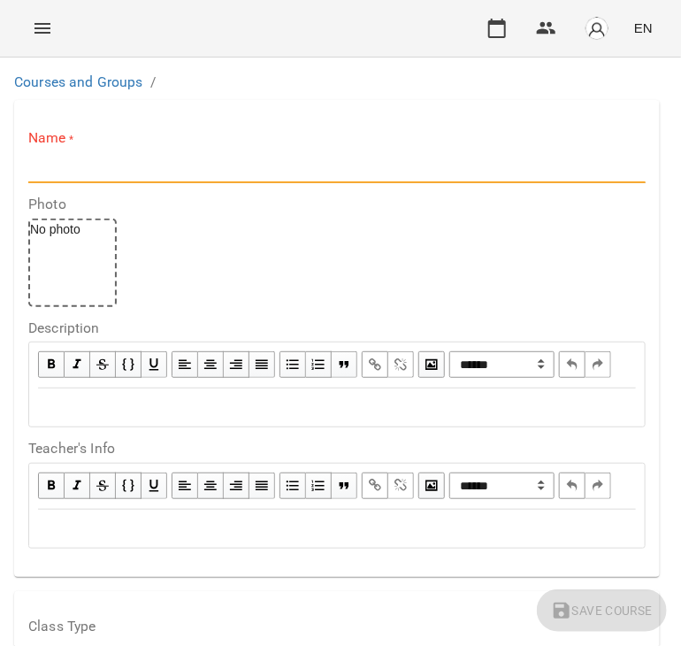
click at [144, 166] on input "text" at bounding box center [336, 169] width 617 height 28
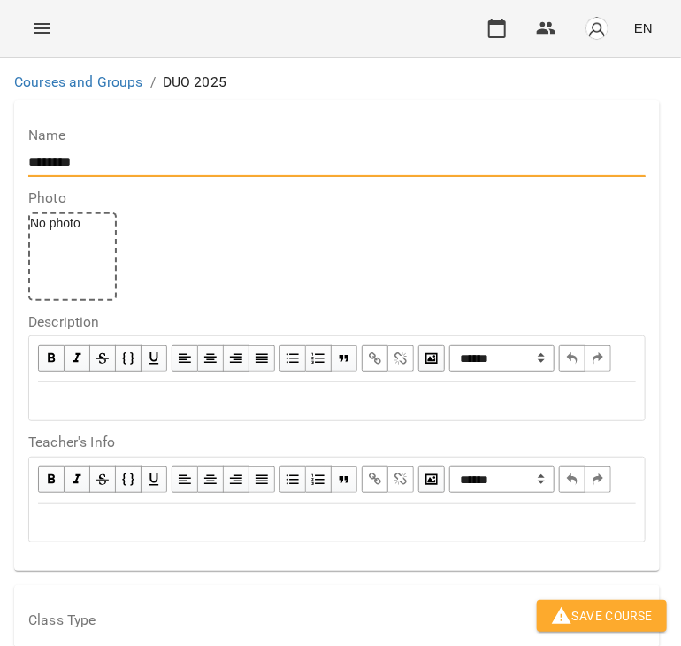
scroll to position [442, 0]
type input "********"
drag, startPoint x: 106, startPoint y: 479, endPoint x: 106, endPoint y: 490, distance: 11.5
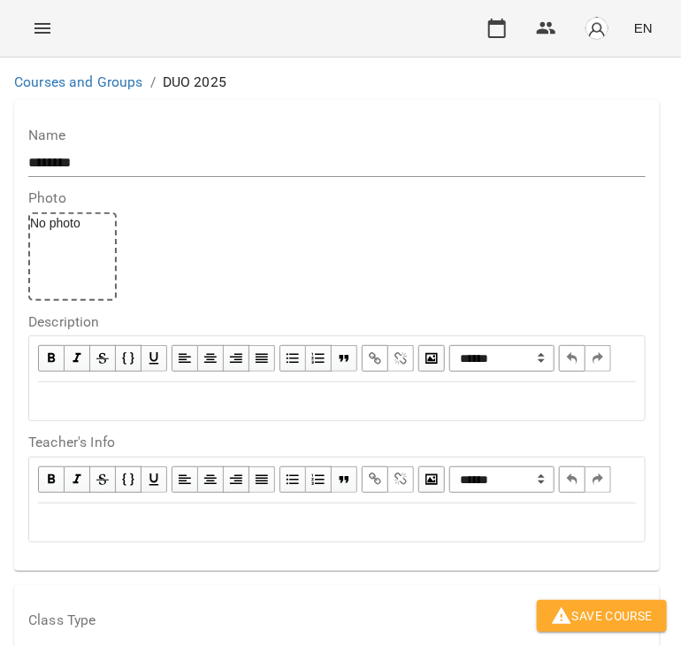
scroll to position [619, 0]
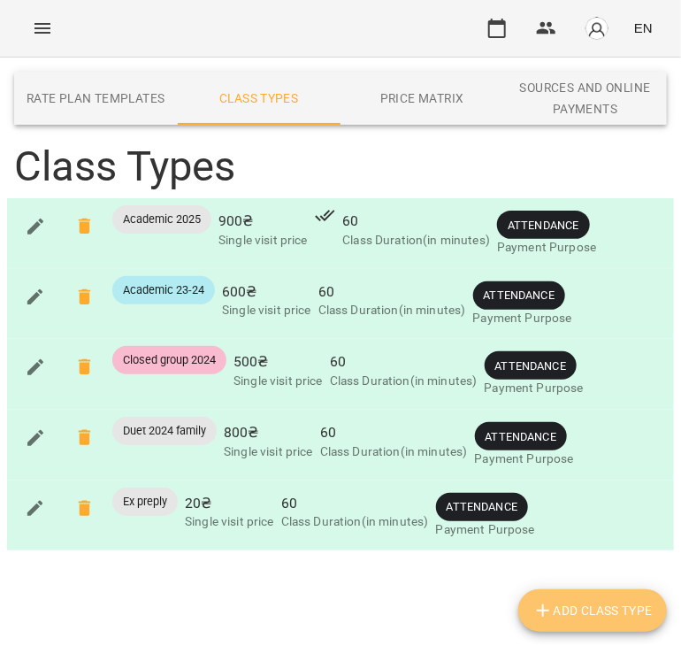
click at [576, 609] on span "Add Class Type" at bounding box center [593, 610] width 120 height 21
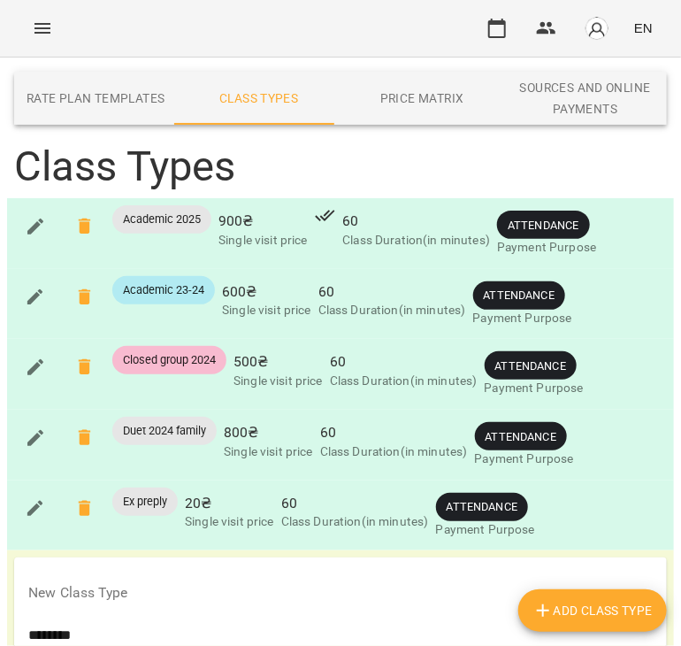
scroll to position [268, 0]
type input "********"
type input "****"
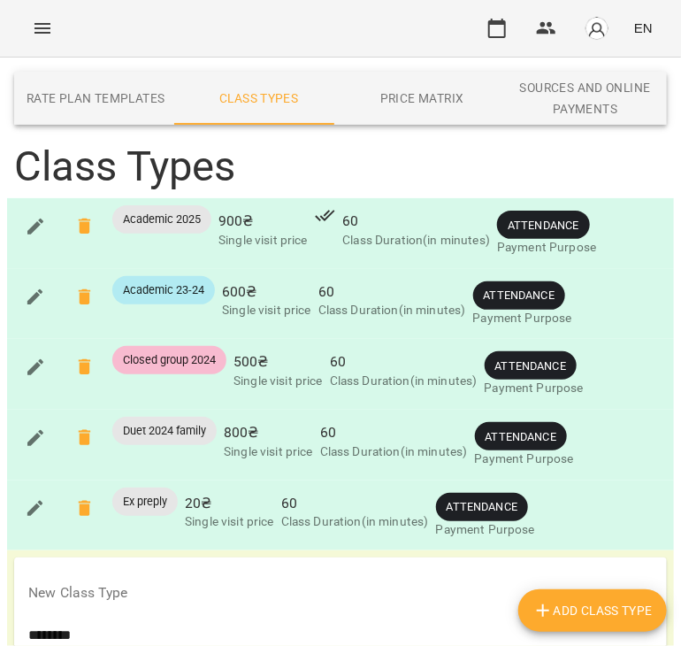
scroll to position [552, 0]
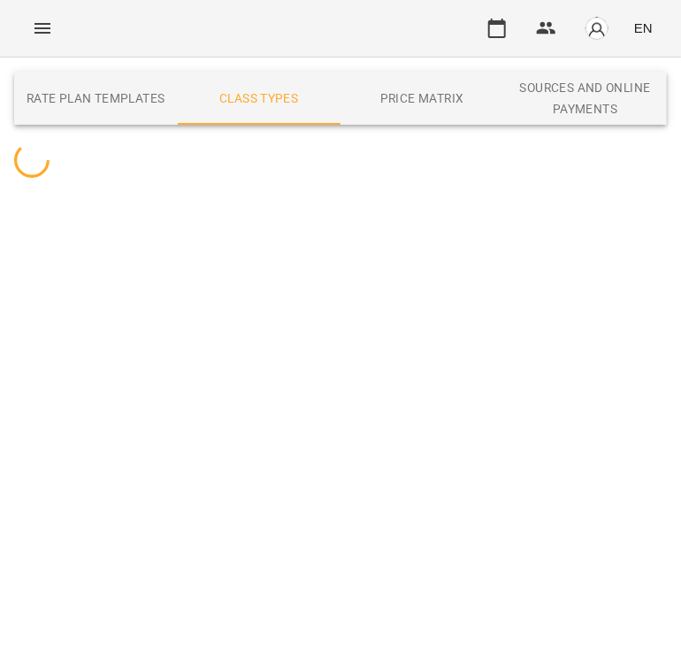
scroll to position [0, 0]
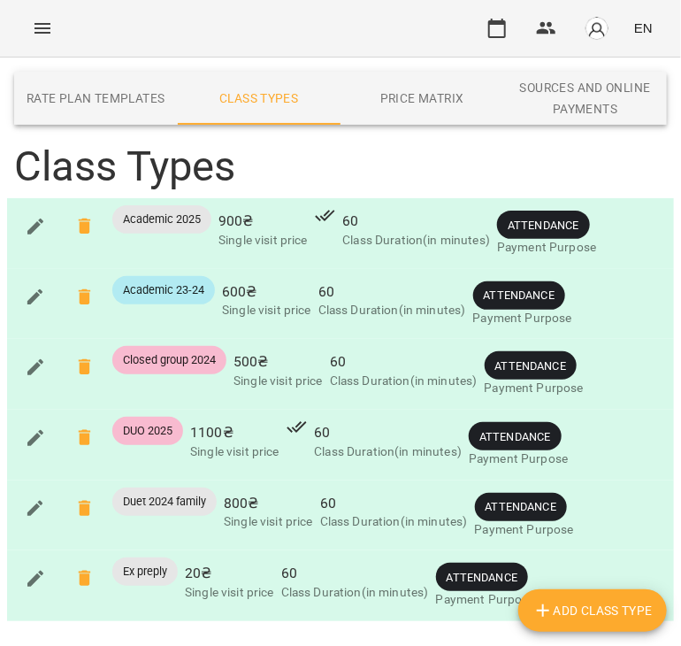
click at [47, 27] on icon "Menu" at bounding box center [43, 28] width 16 height 11
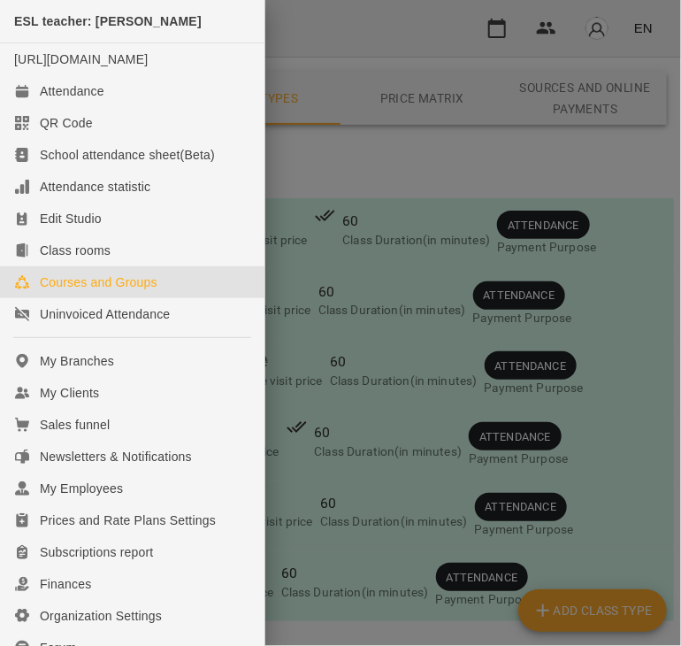
click at [119, 291] on div "Courses and Groups" at bounding box center [99, 282] width 118 height 18
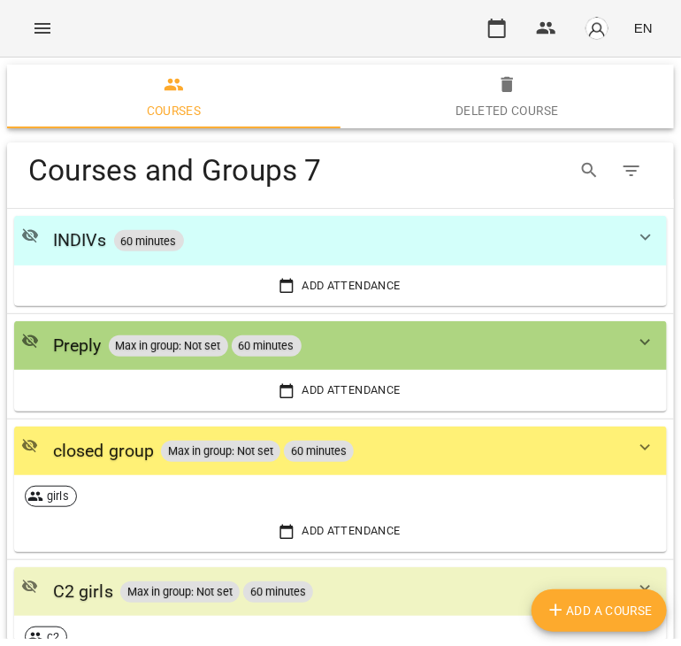
drag, startPoint x: 584, startPoint y: 610, endPoint x: 335, endPoint y: 461, distance: 289.6
click at [585, 610] on span "Add a course" at bounding box center [599, 610] width 107 height 21
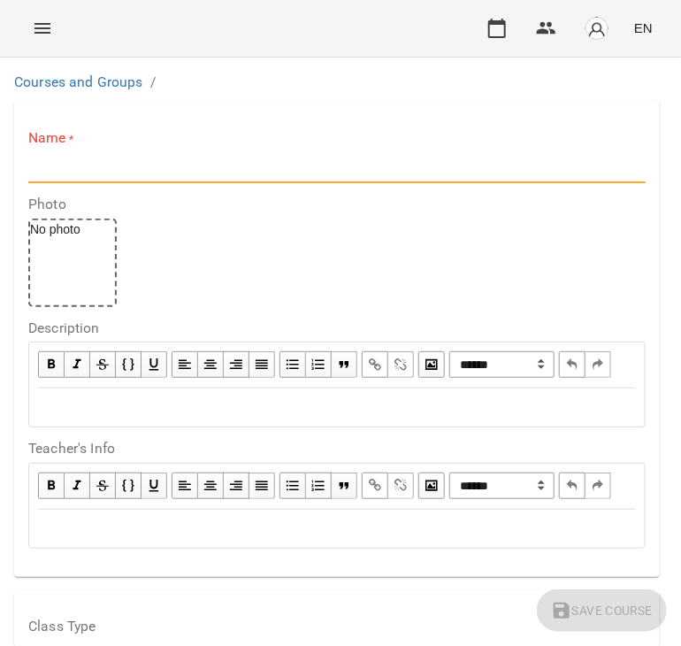
click at [107, 164] on input "text" at bounding box center [336, 169] width 617 height 28
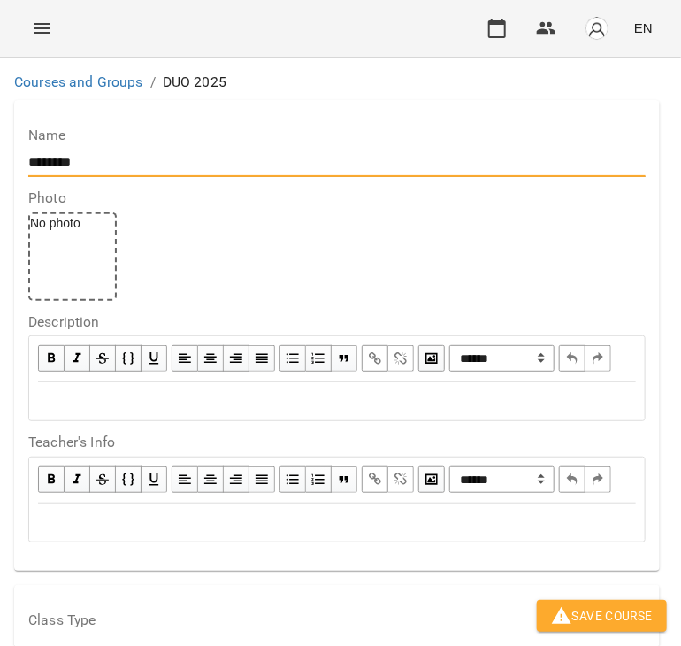
scroll to position [265, 0]
type input "********"
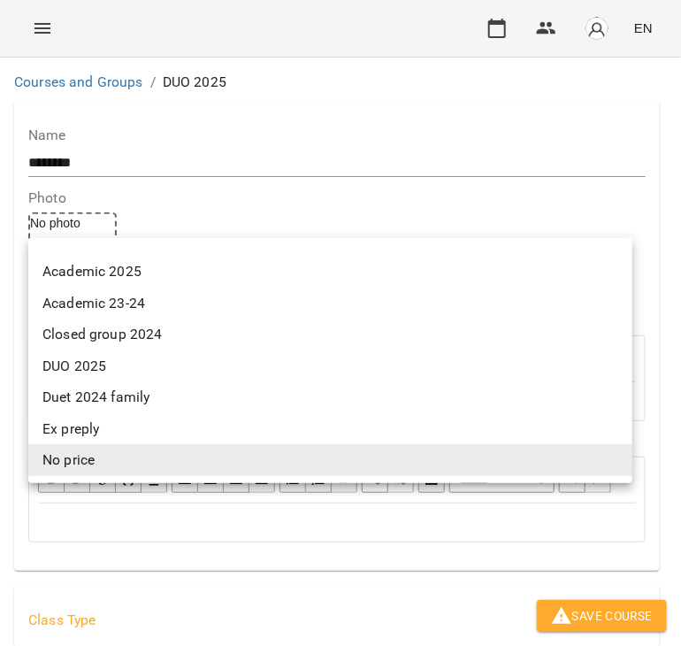
click at [106, 360] on li "DUO 2025" at bounding box center [330, 366] width 604 height 32
type input "********"
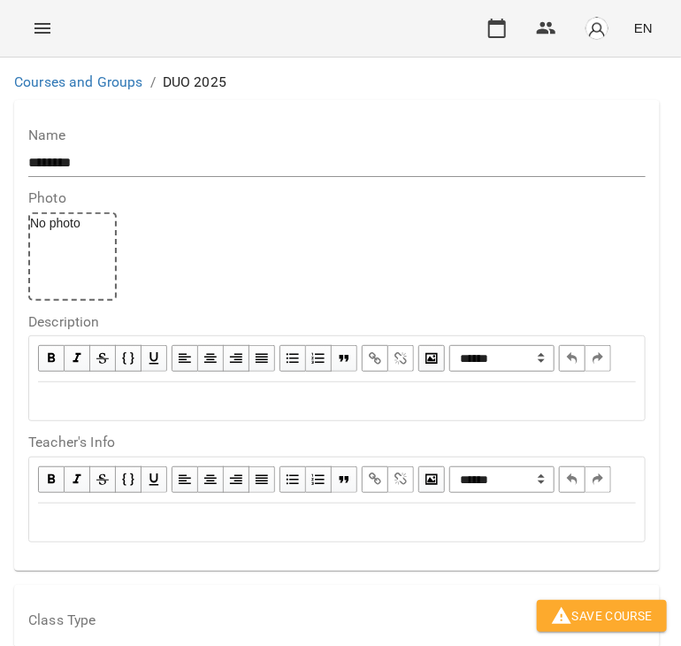
scroll to position [1327, 0]
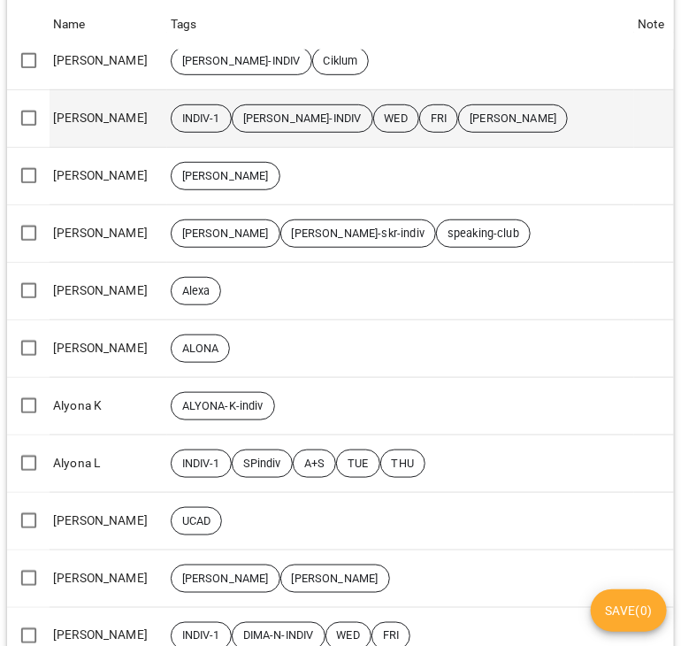
scroll to position [265, 0]
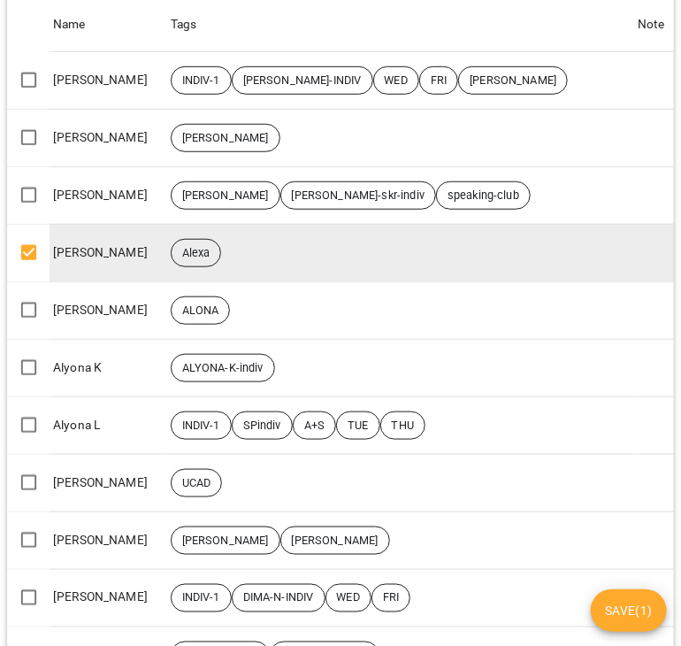
click at [632, 613] on span "Save ( 1 )" at bounding box center [629, 610] width 48 height 21
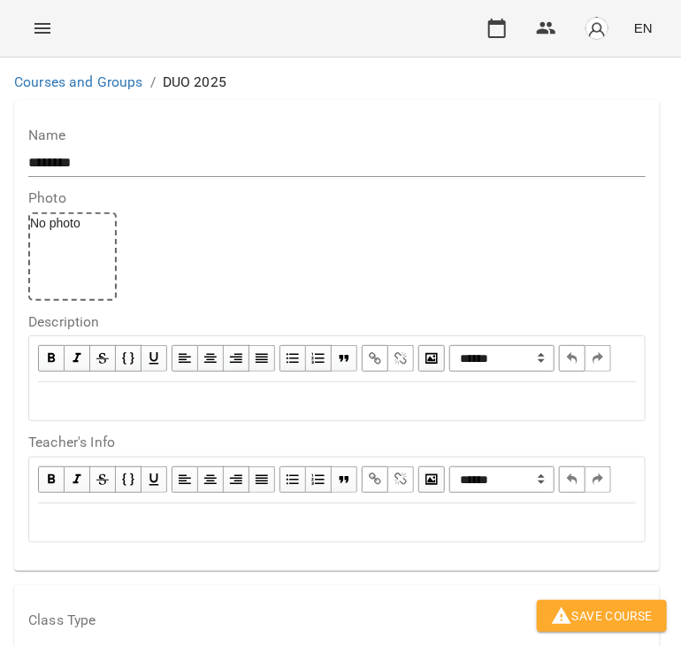
scroll to position [1425, 0]
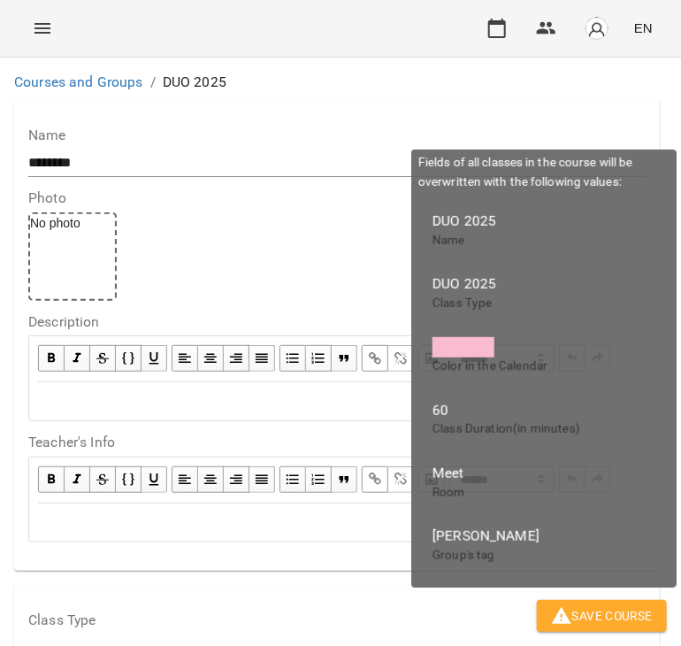
click at [613, 611] on span "Save Course" at bounding box center [602, 615] width 102 height 21
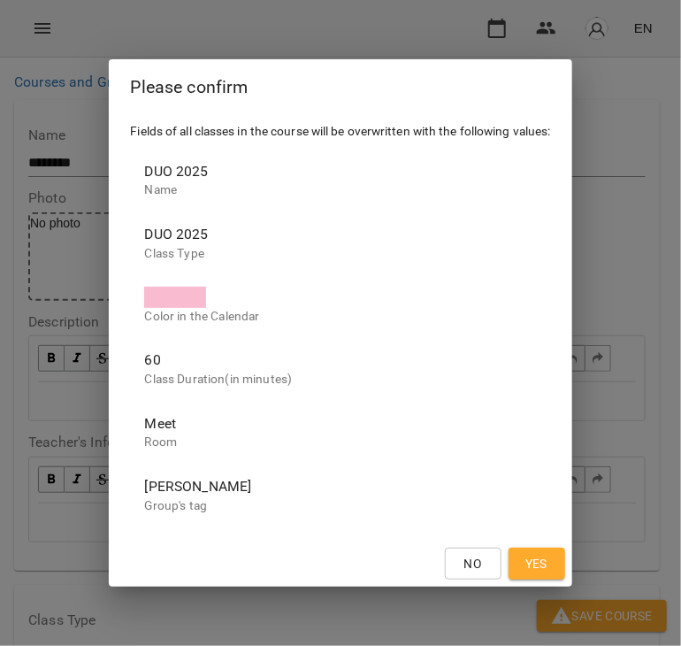
click at [556, 564] on button "Yes" at bounding box center [537, 564] width 57 height 32
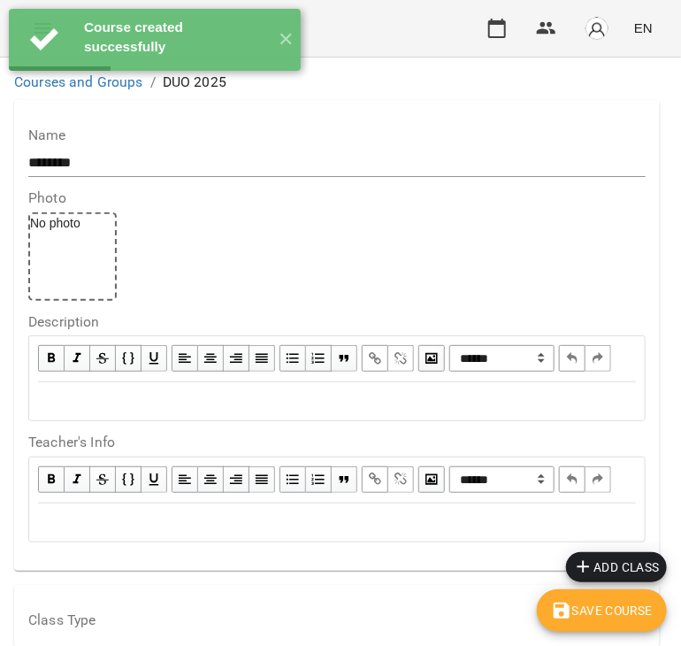
click at [307, 140] on label "Name" at bounding box center [336, 135] width 617 height 14
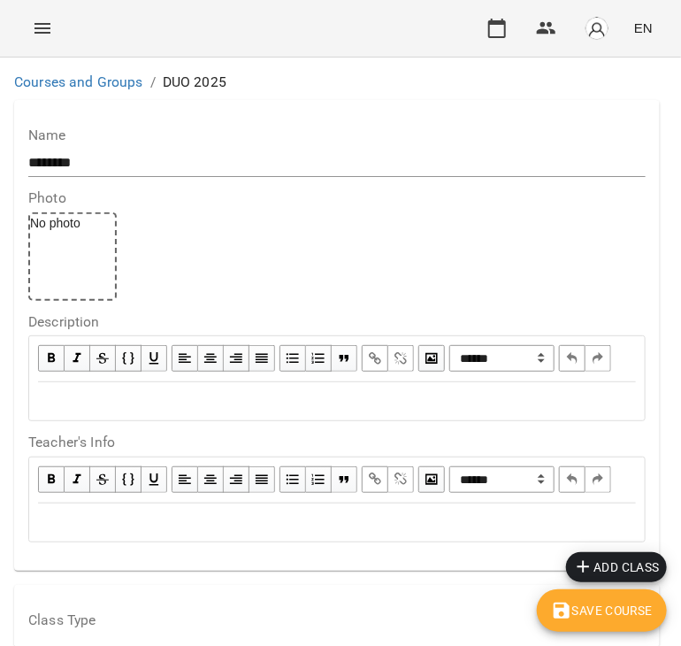
click at [47, 26] on icon "Menu" at bounding box center [42, 28] width 21 height 21
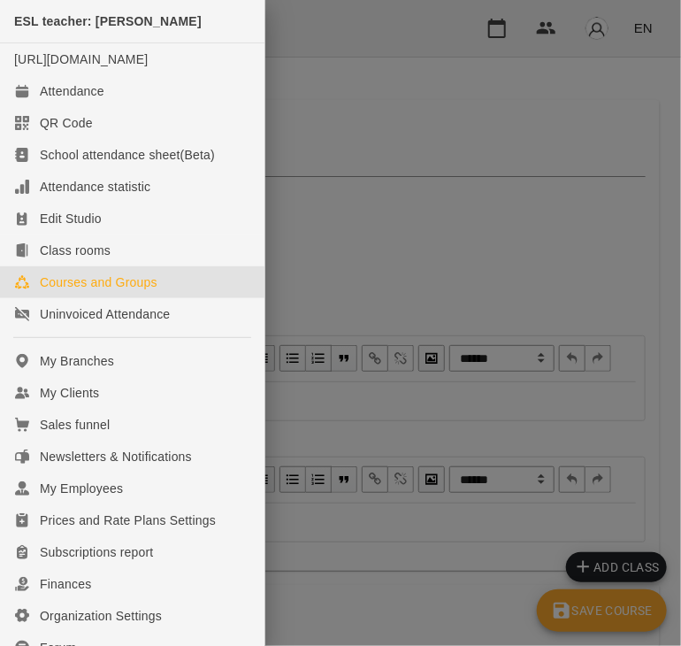
click at [167, 293] on link "Courses and Groups" at bounding box center [132, 282] width 265 height 32
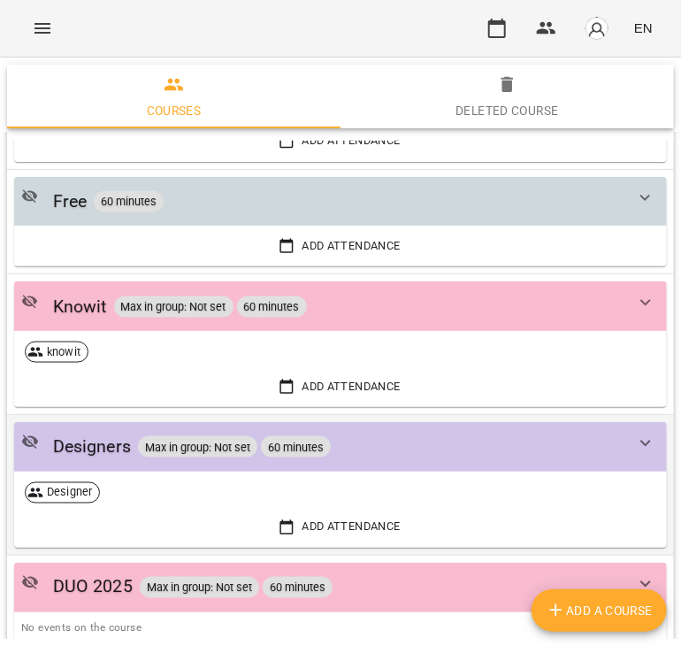
scroll to position [652, 0]
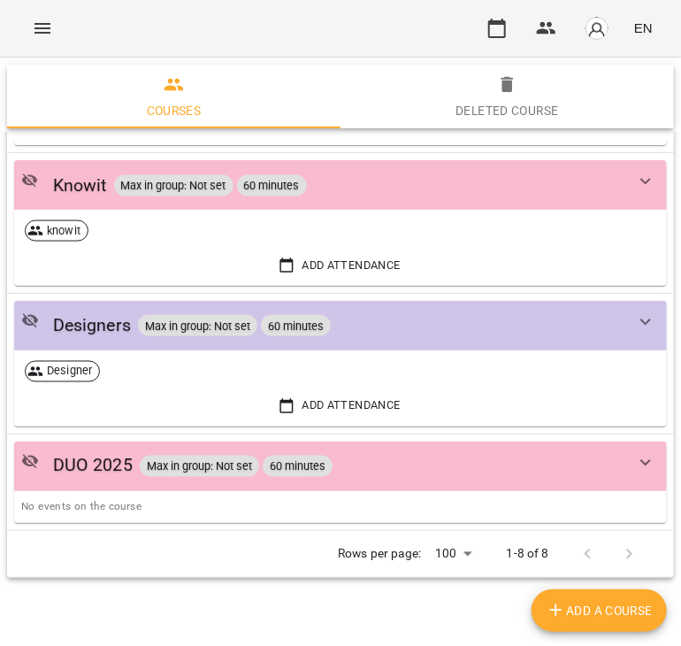
click at [380, 469] on div "DUO 2025 Max in group: Not set 60 minutes" at bounding box center [322, 465] width 603 height 27
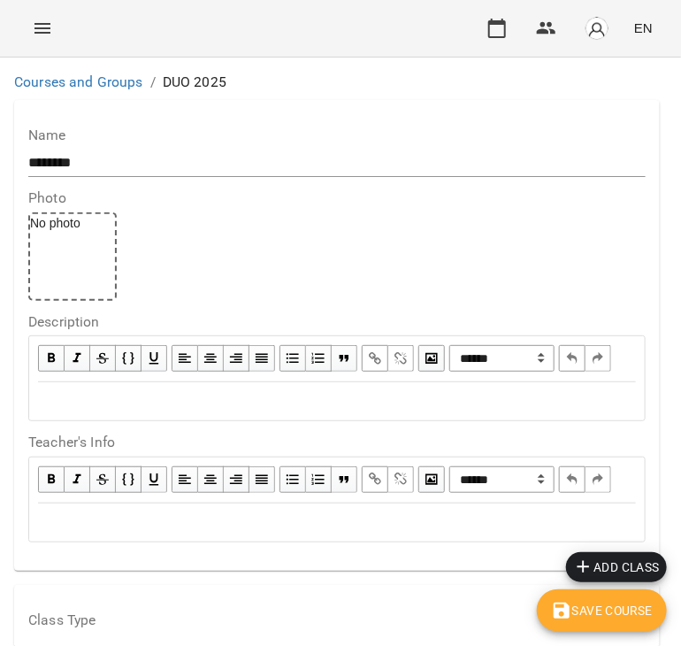
scroll to position [1239, 0]
click at [588, 565] on icon "button" at bounding box center [583, 566] width 21 height 21
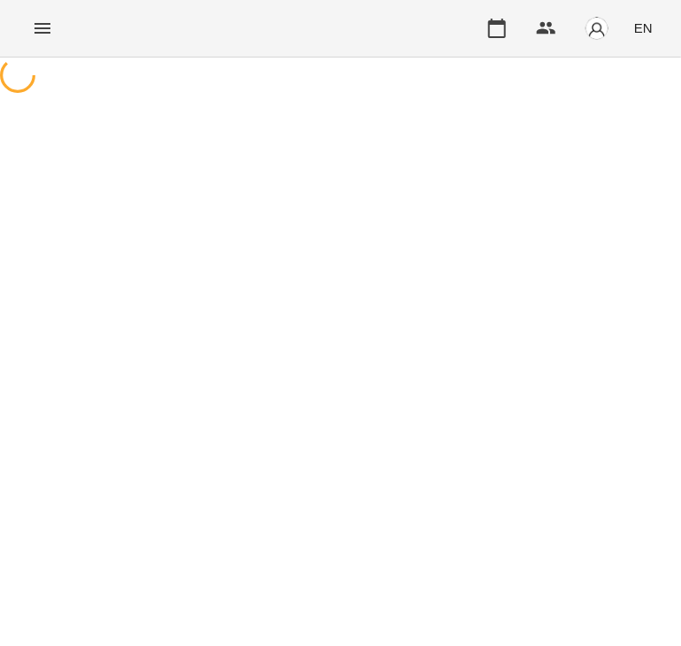
select select "********"
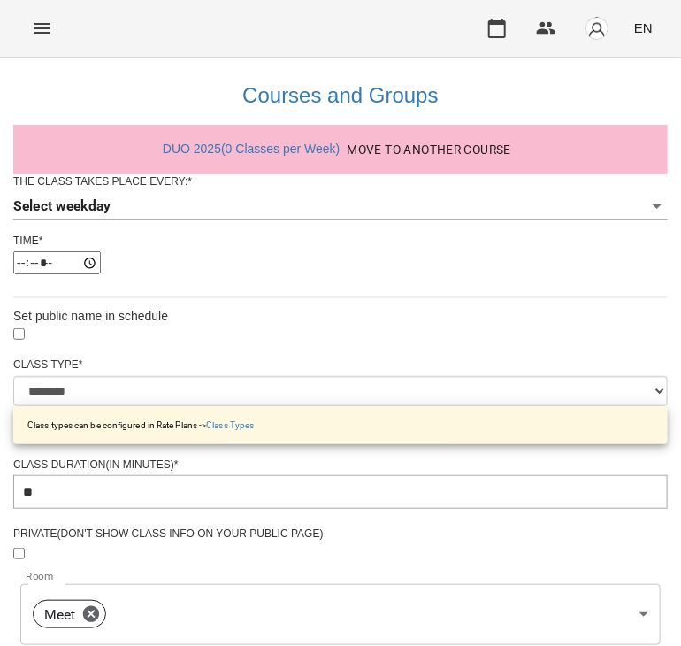
click at [148, 240] on body "**********" at bounding box center [340, 531] width 681 height 1062
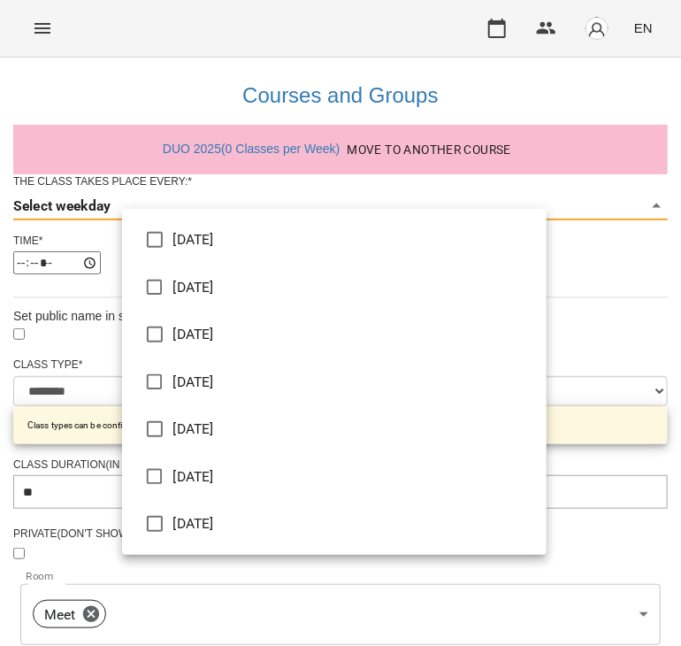
click at [188, 330] on li "Wednesday" at bounding box center [334, 335] width 425 height 48
type input "*"
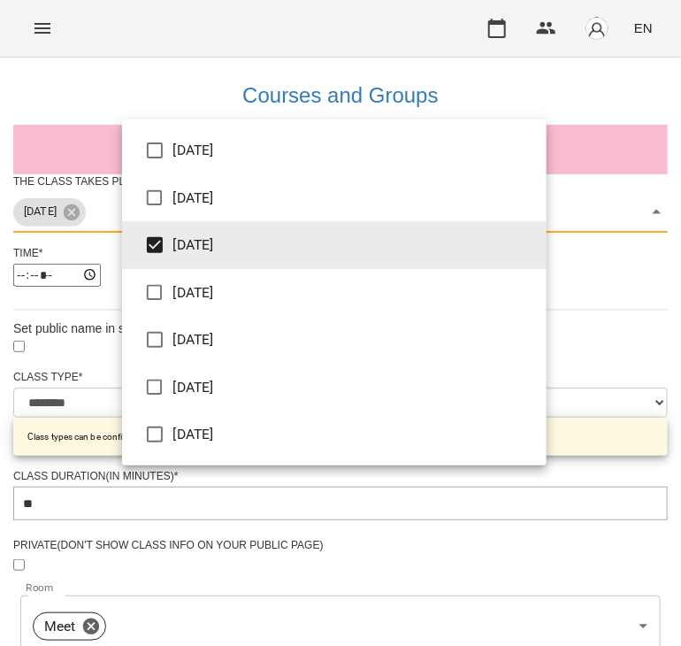
click at [616, 267] on div at bounding box center [340, 323] width 681 height 646
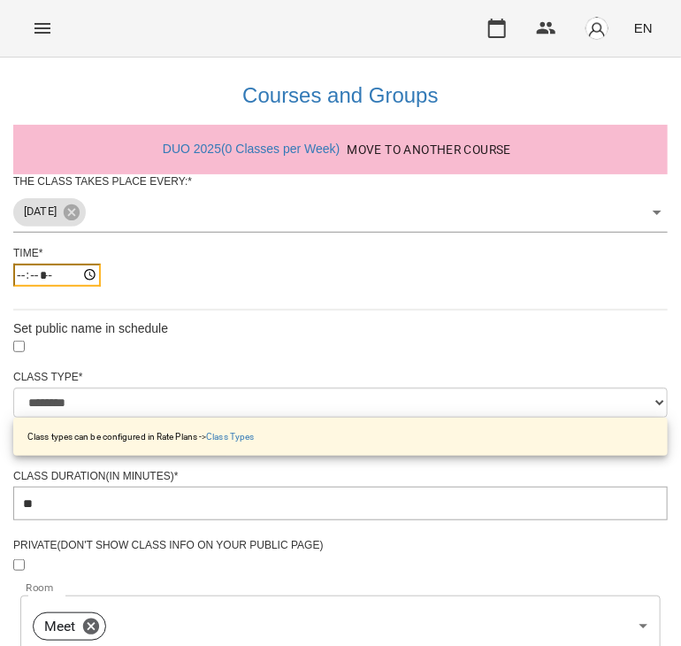
click at [101, 287] on input "*****" at bounding box center [57, 275] width 88 height 23
type input "*****"
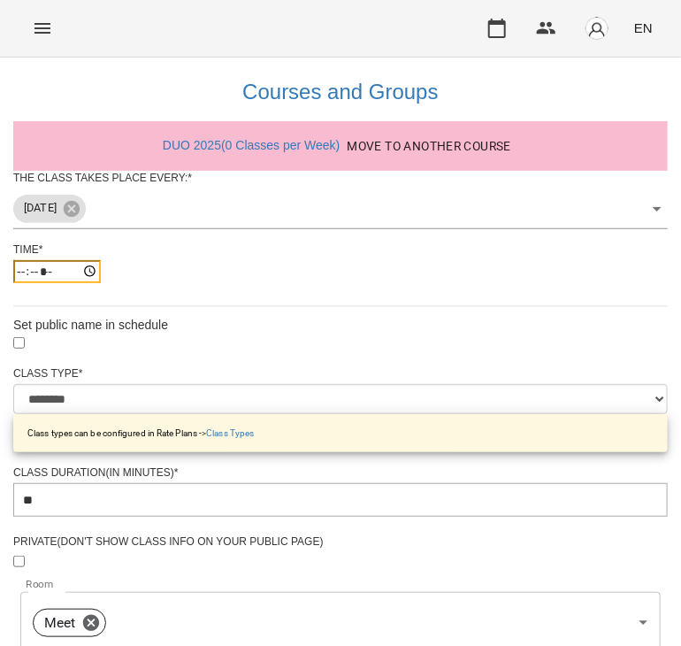
scroll to position [514, 0]
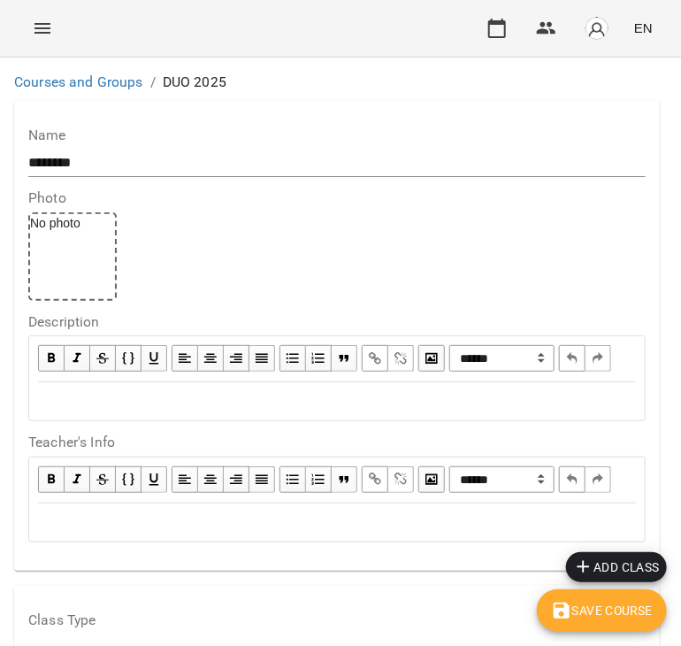
click at [612, 614] on span "Save Course" at bounding box center [602, 610] width 102 height 21
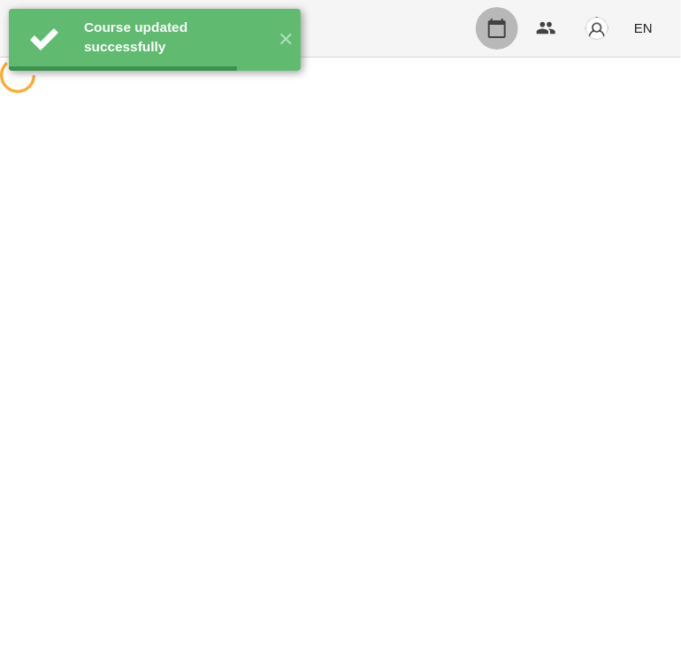
click at [494, 22] on icon "button" at bounding box center [497, 28] width 18 height 19
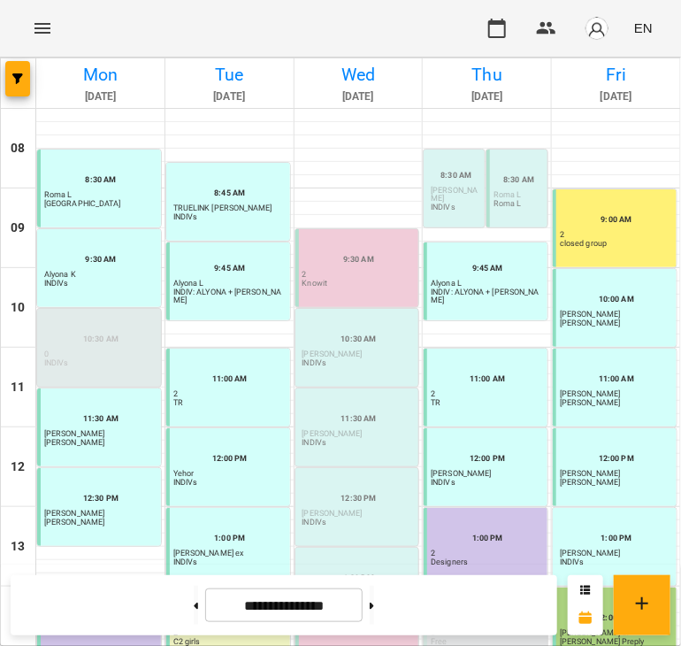
scroll to position [338, 0]
